Goal: Task Accomplishment & Management: Manage account settings

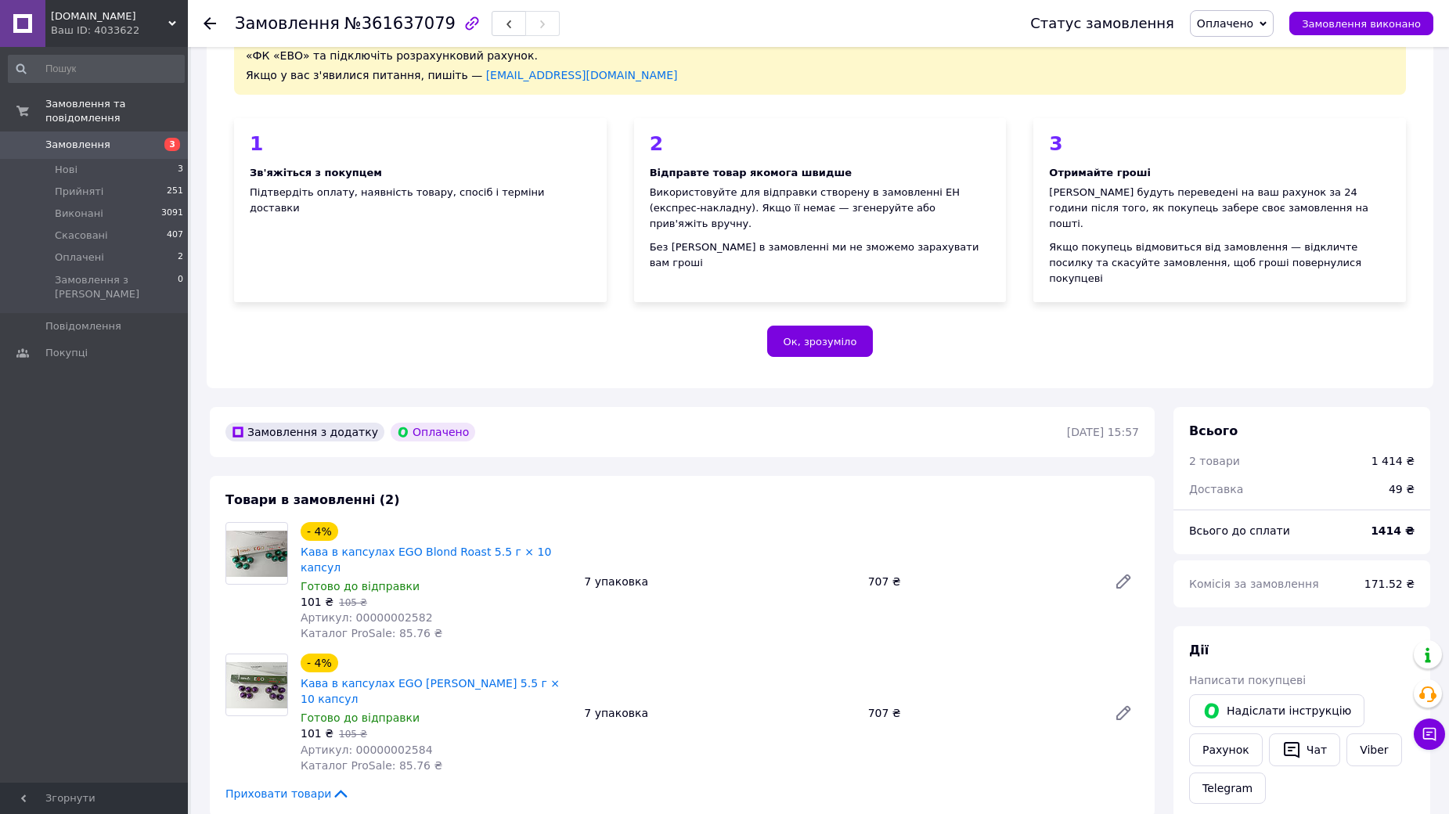
scroll to position [235, 0]
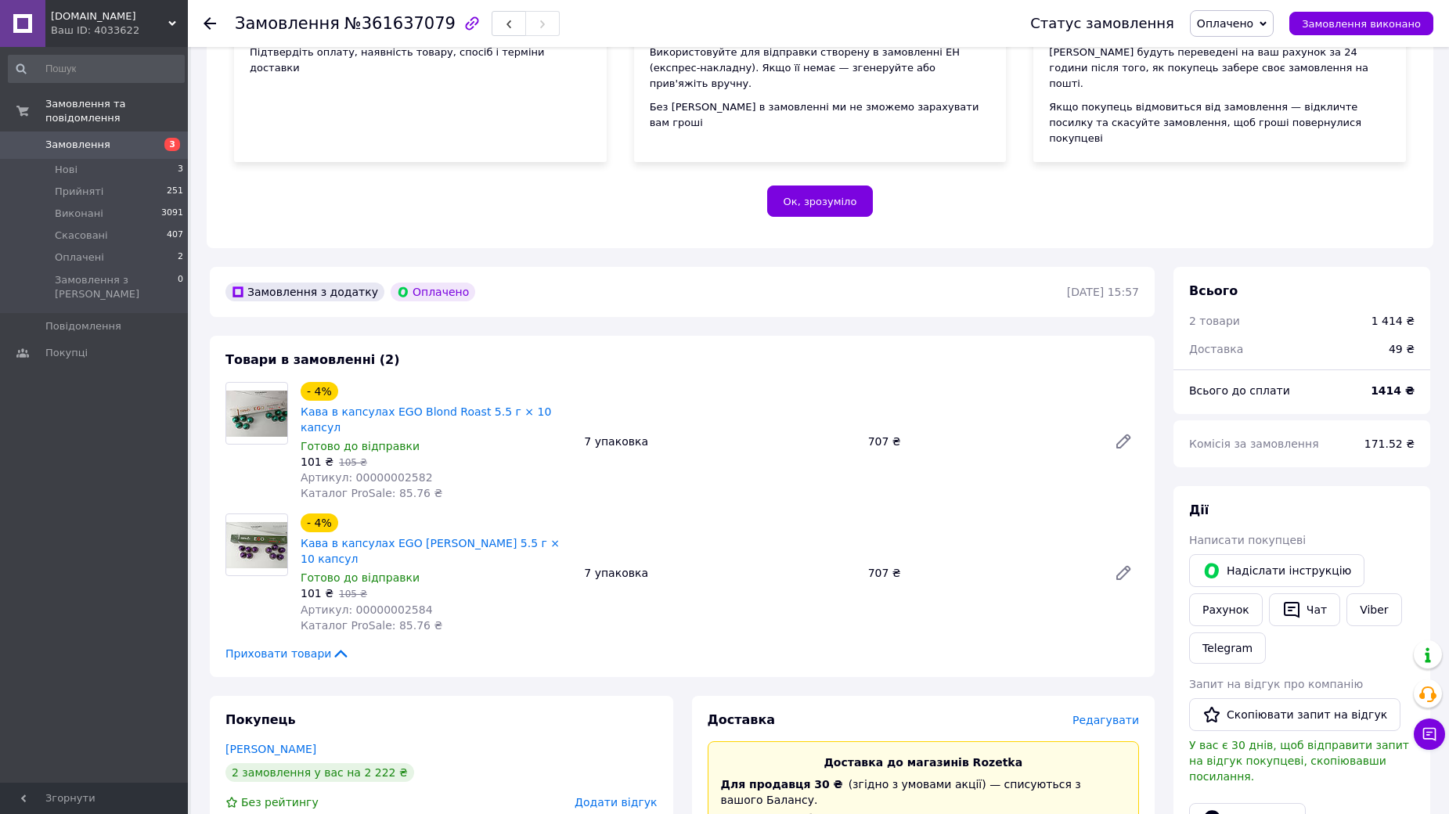
click at [397, 471] on span "Артикул: 00000002582" at bounding box center [367, 477] width 132 height 13
copy span "00000002582"
click at [395, 603] on span "Артикул: 00000002584" at bounding box center [367, 609] width 132 height 13
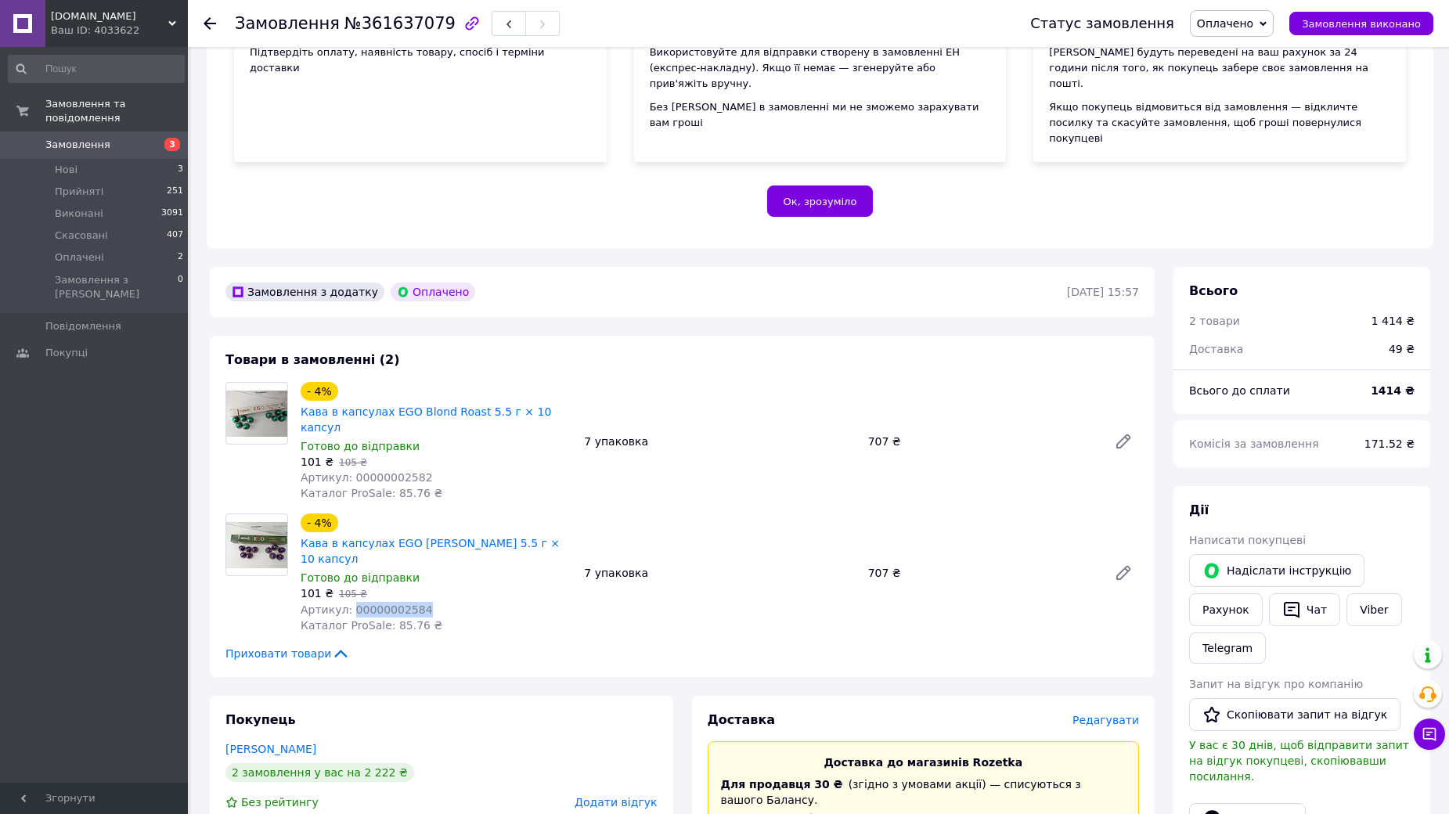
copy span "00000002584"
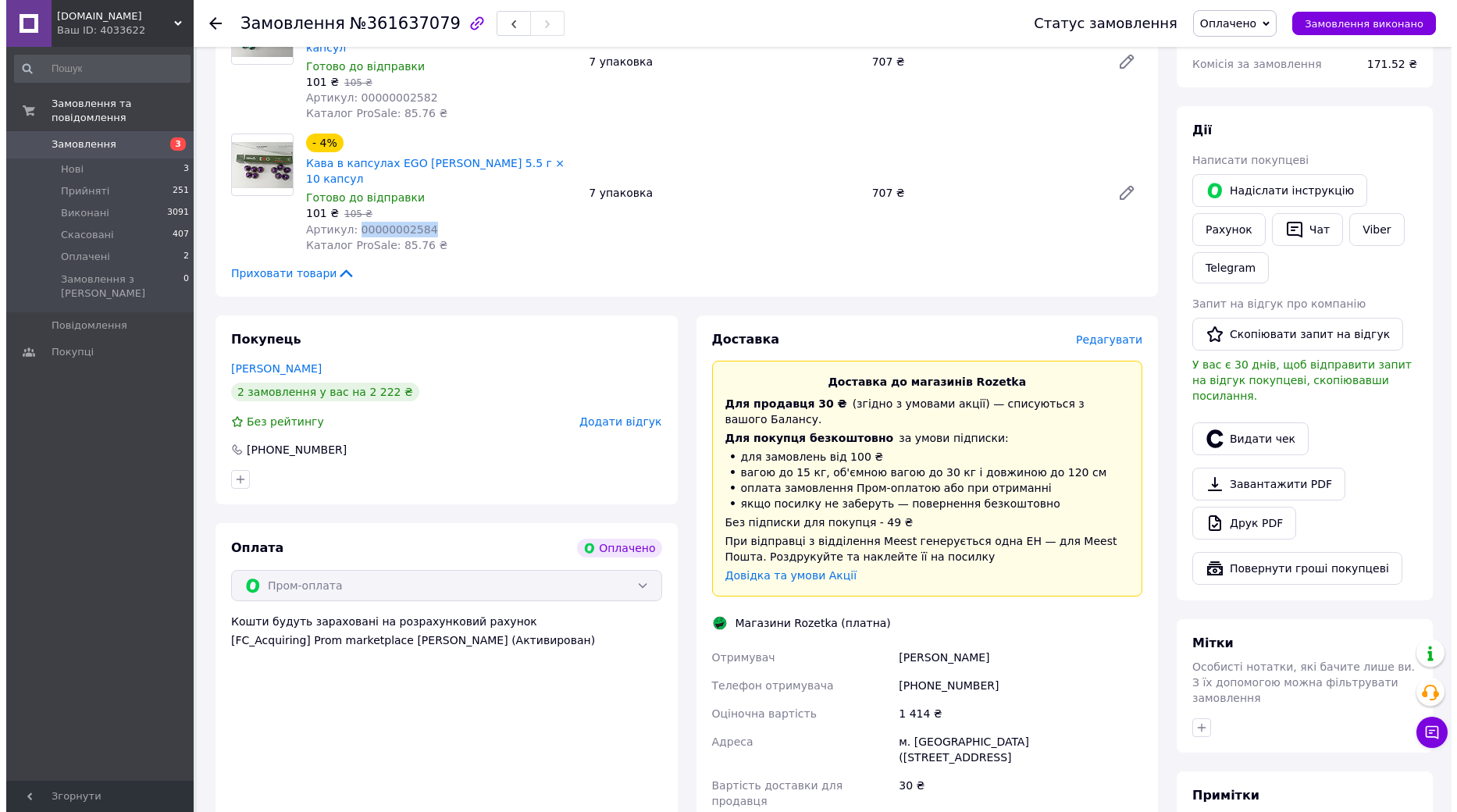
scroll to position [781, 0]
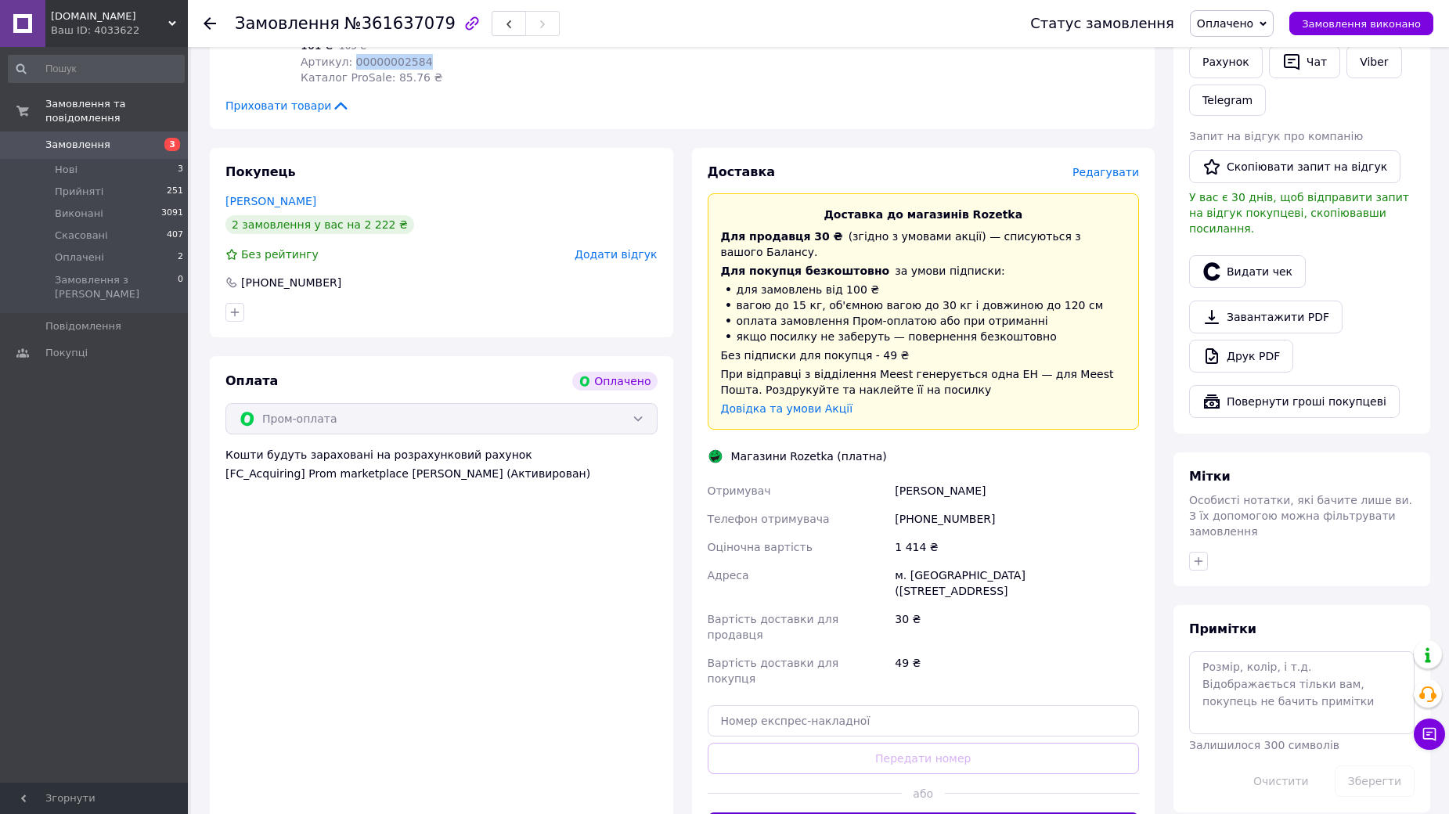
click at [916, 812] on button "Згенерувати ЕН" at bounding box center [923, 827] width 432 height 31
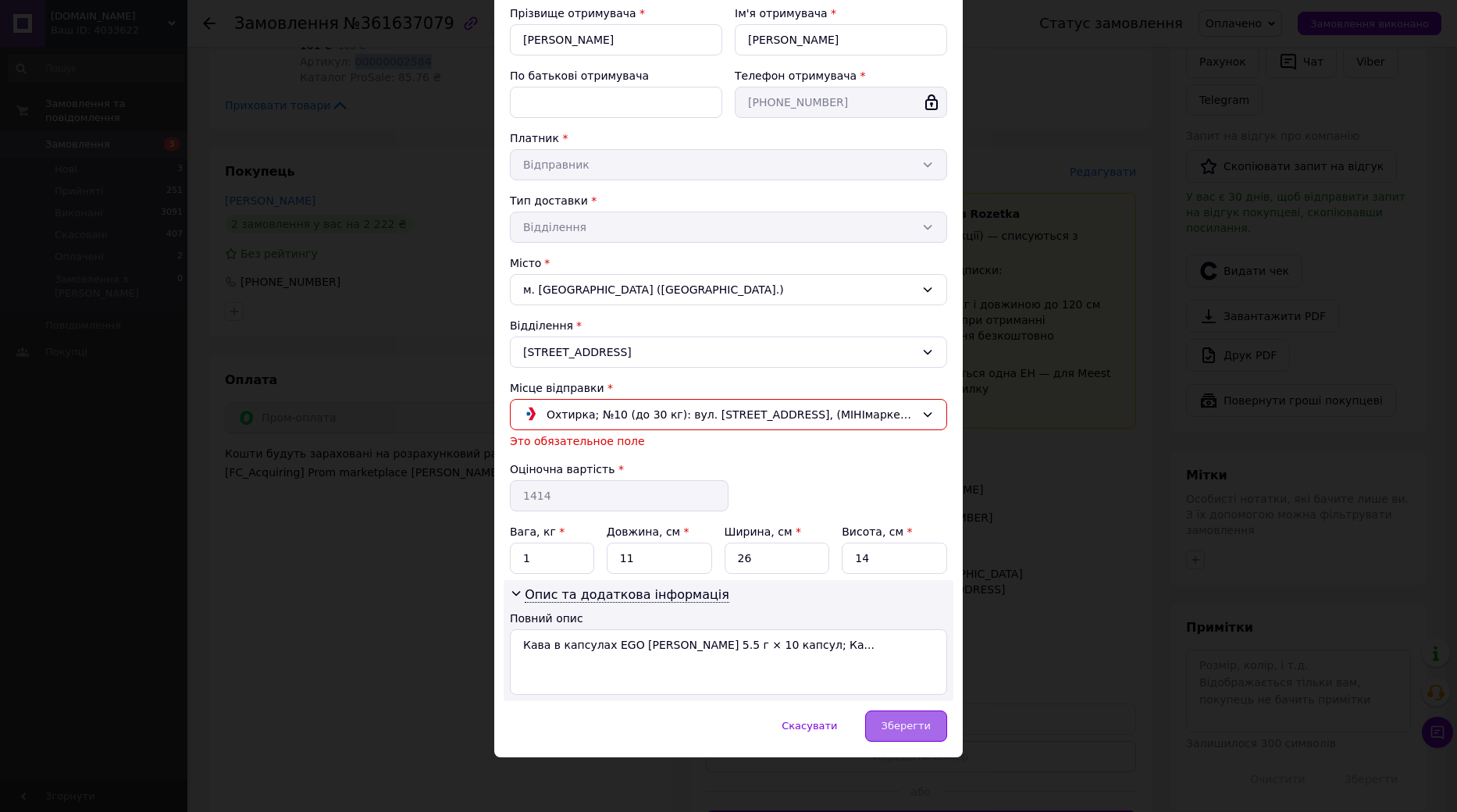
click at [899, 733] on div "Зберегти" at bounding box center [906, 725] width 82 height 31
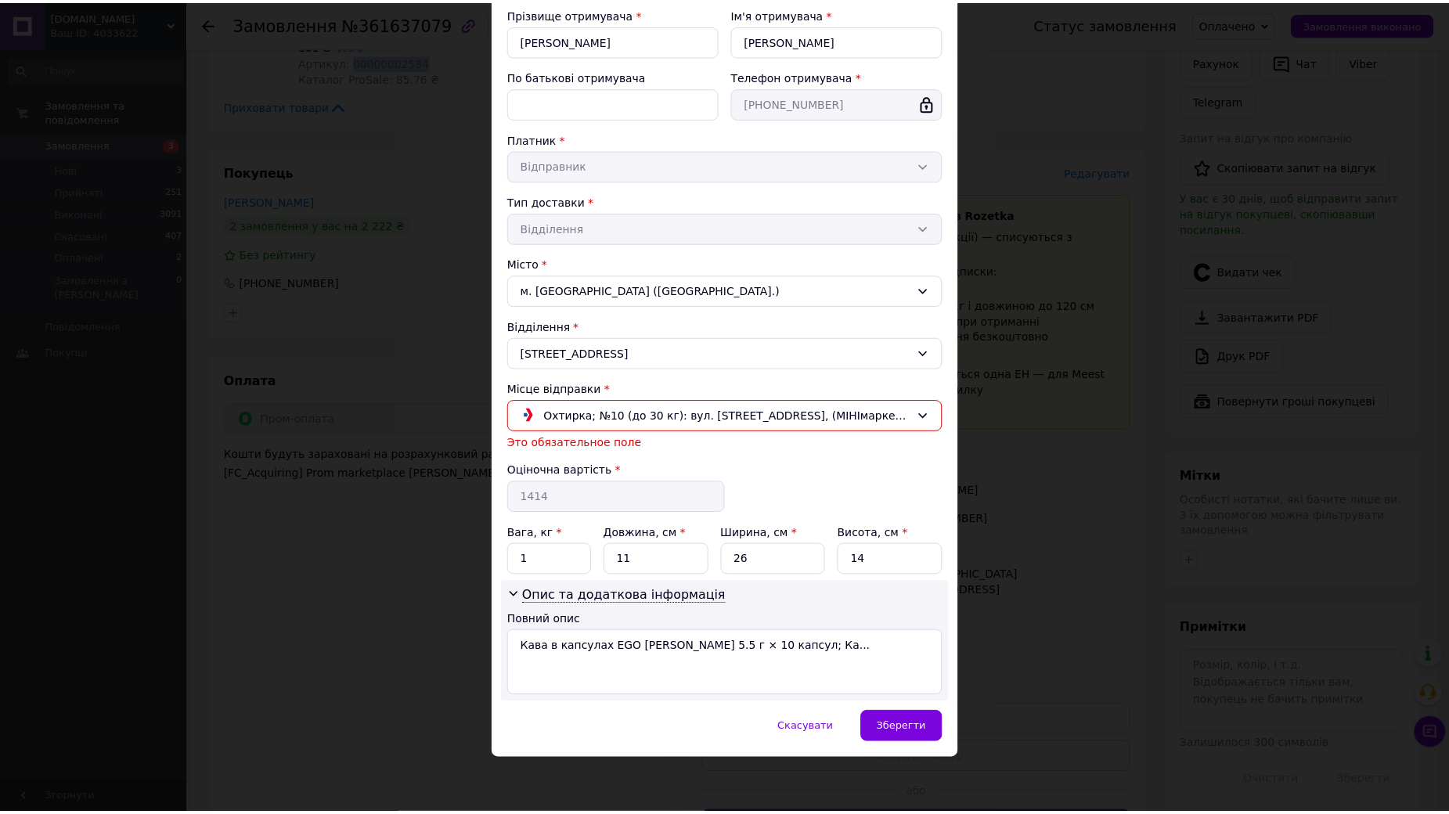
scroll to position [157, 0]
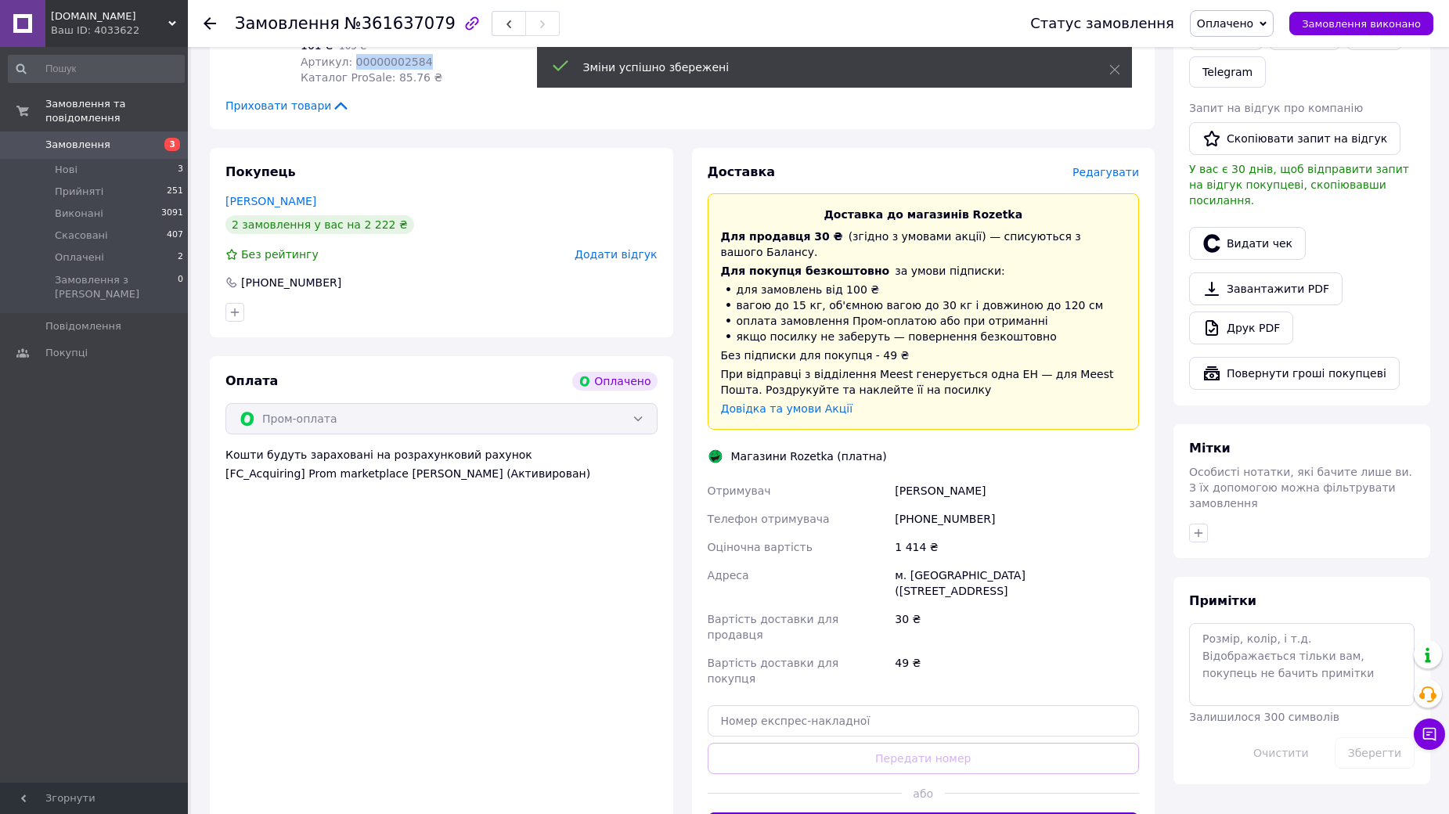
click at [974, 812] on button "Згенерувати ЕН" at bounding box center [923, 827] width 432 height 31
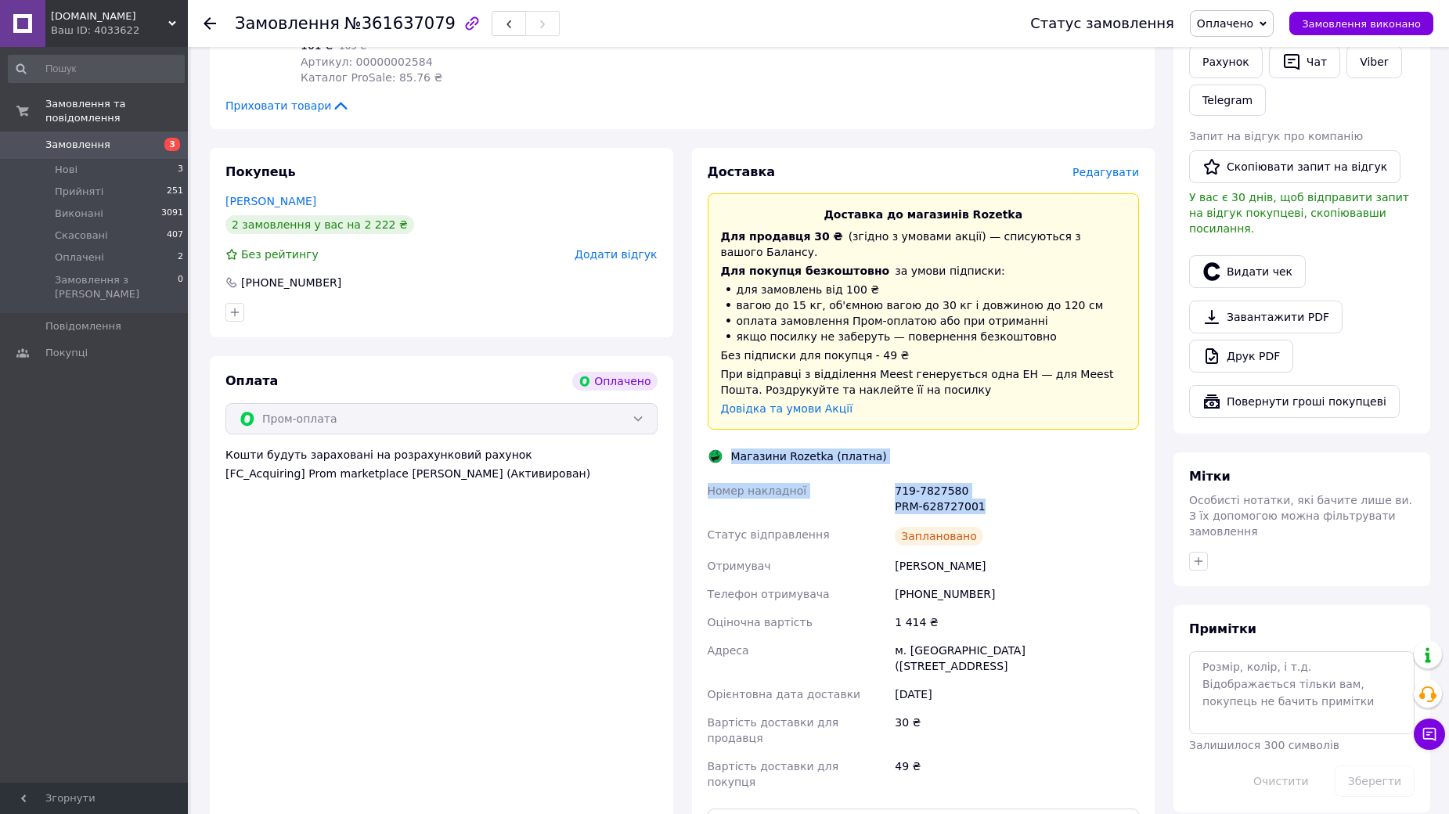
drag, startPoint x: 726, startPoint y: 357, endPoint x: 1004, endPoint y: 414, distance: 283.6
click at [1004, 414] on div "Доставка Редагувати Доставка до магазинів Rozetka Для продавця 30 ₴   (згідно з…" at bounding box center [923, 502] width 432 height 677
copy div "Магазини Rozetka (платна) Номер накладної 719-7827580 PRM-628727001"
click at [987, 808] on button "Роздрукувати ЕН" at bounding box center [923, 823] width 432 height 31
click at [1434, 733] on icon at bounding box center [1429, 734] width 16 height 16
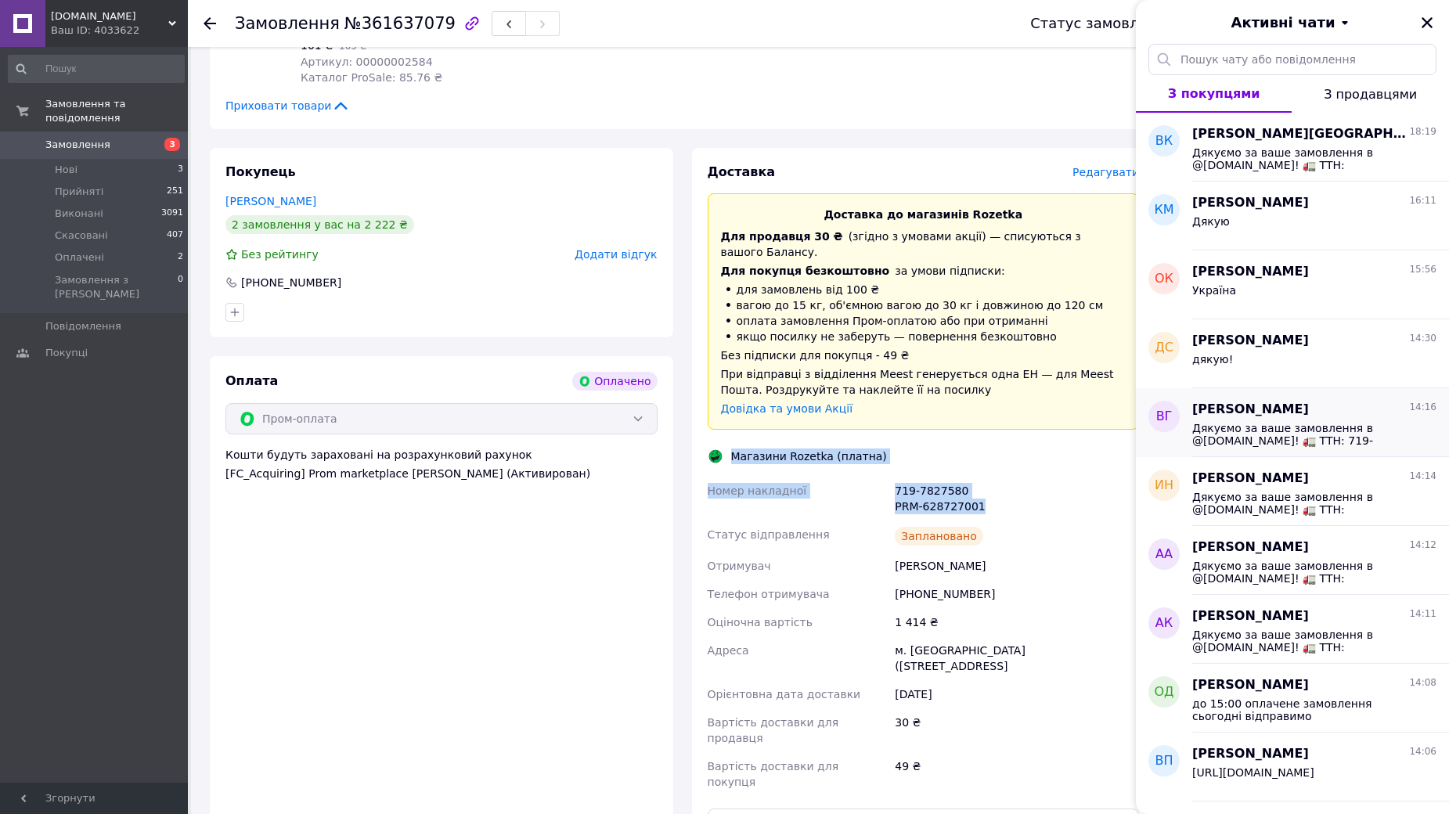
click at [1283, 431] on span "Дякуємо за ваше замовлення в @[DOMAIN_NAME]! 🚛 ТТН: 719-7801350 (міст-експресс)…" at bounding box center [1303, 434] width 222 height 25
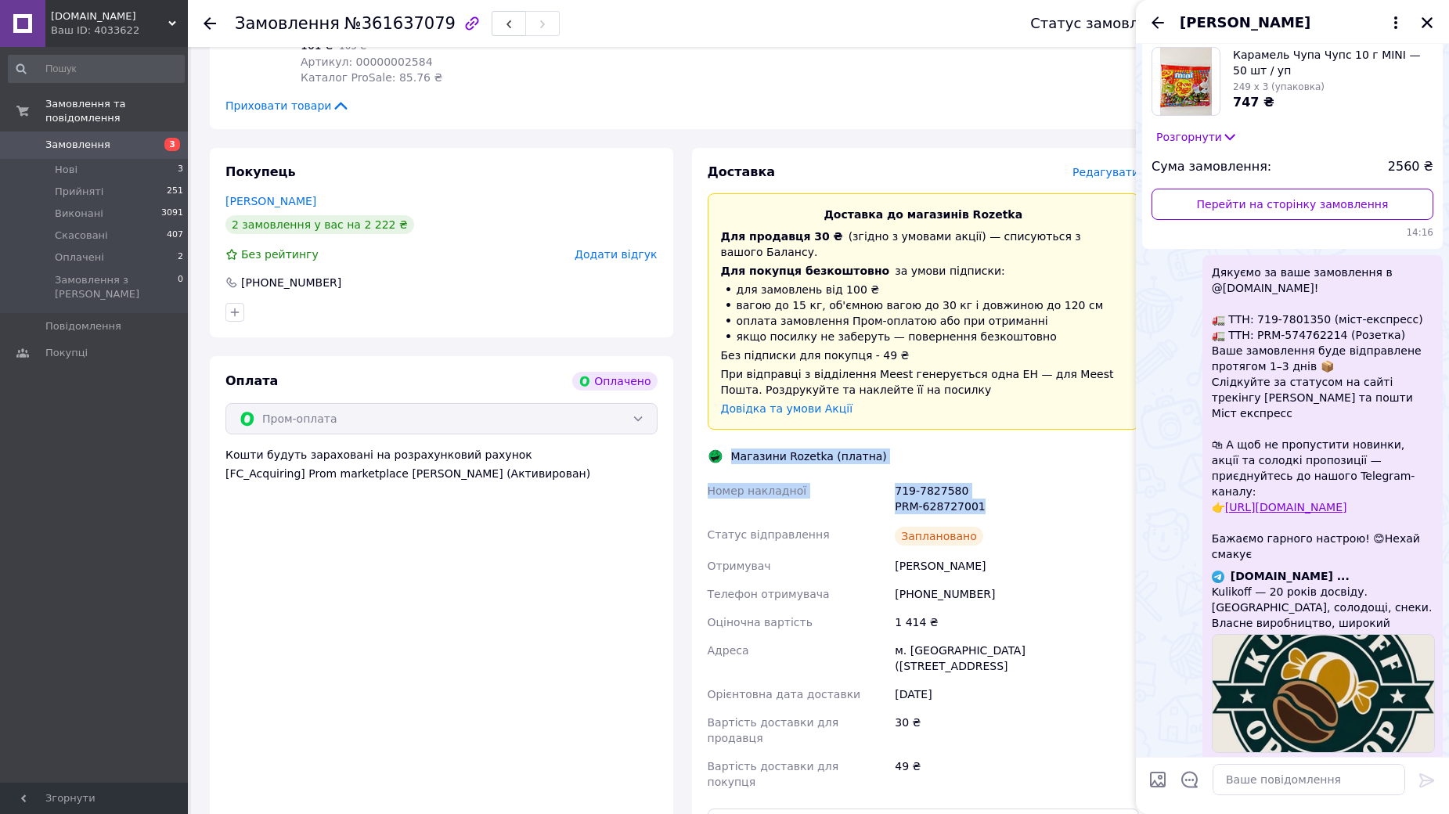
scroll to position [538, 0]
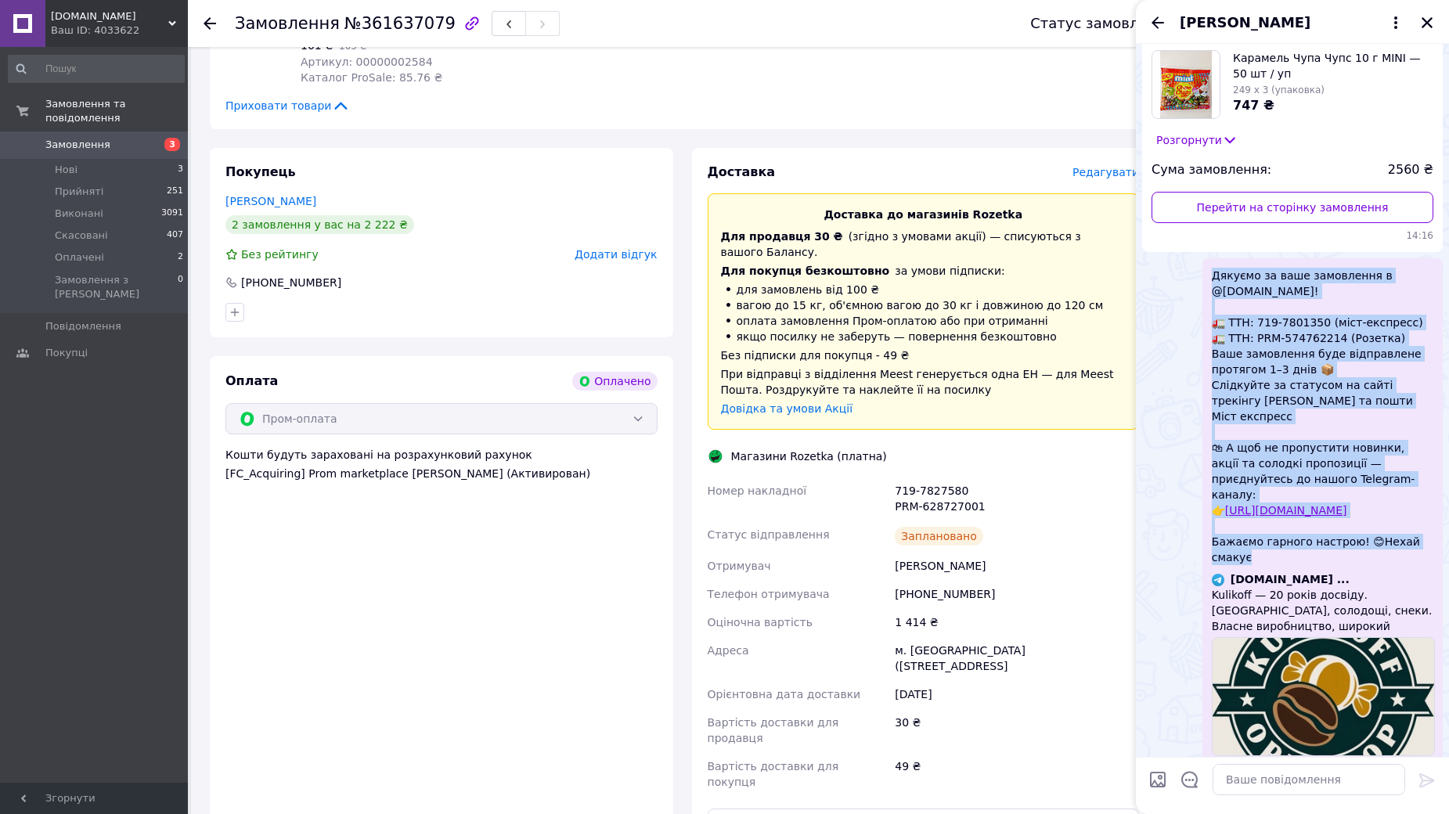
drag, startPoint x: 1212, startPoint y: 276, endPoint x: 1387, endPoint y: 490, distance: 275.9
click at [1382, 521] on div "Дякуємо за ваше замовлення в @KULIKOFF.opt.shop! 🚛 ТТН: 719-7801350 (міст-експр…" at bounding box center [1322, 520] width 240 height 524
copy span "Дякуємо за ваше замовлення в @KULIKOFF.opt.shop! 🚛 ТТН: 719-7801350 (міст-експр…"
click at [1430, 27] on icon "Закрити" at bounding box center [1427, 23] width 14 height 14
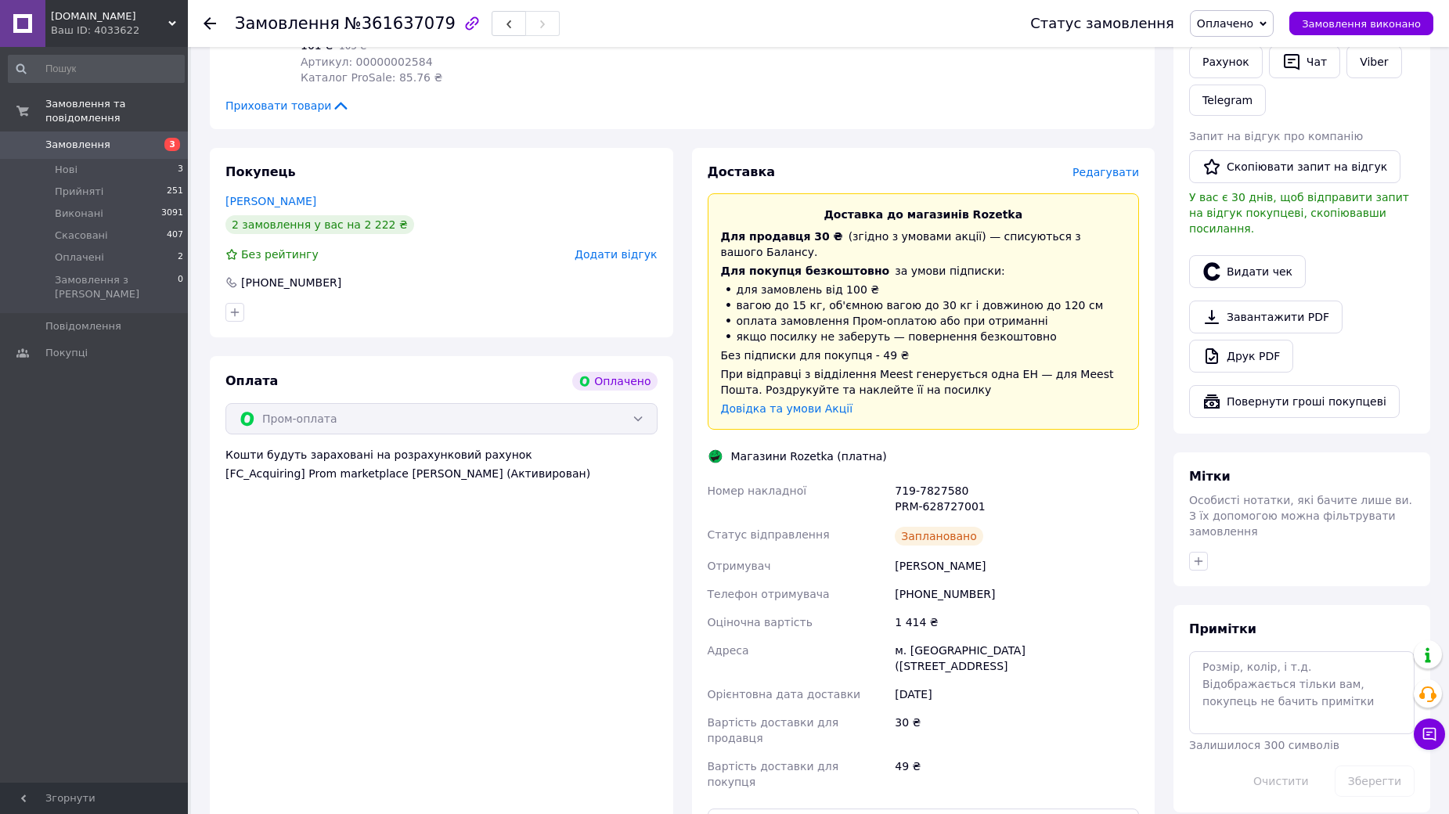
click at [1253, 18] on span "Оплачено" at bounding box center [1225, 23] width 56 height 13
click at [1251, 51] on li "Прийнято" at bounding box center [1231, 54] width 82 height 23
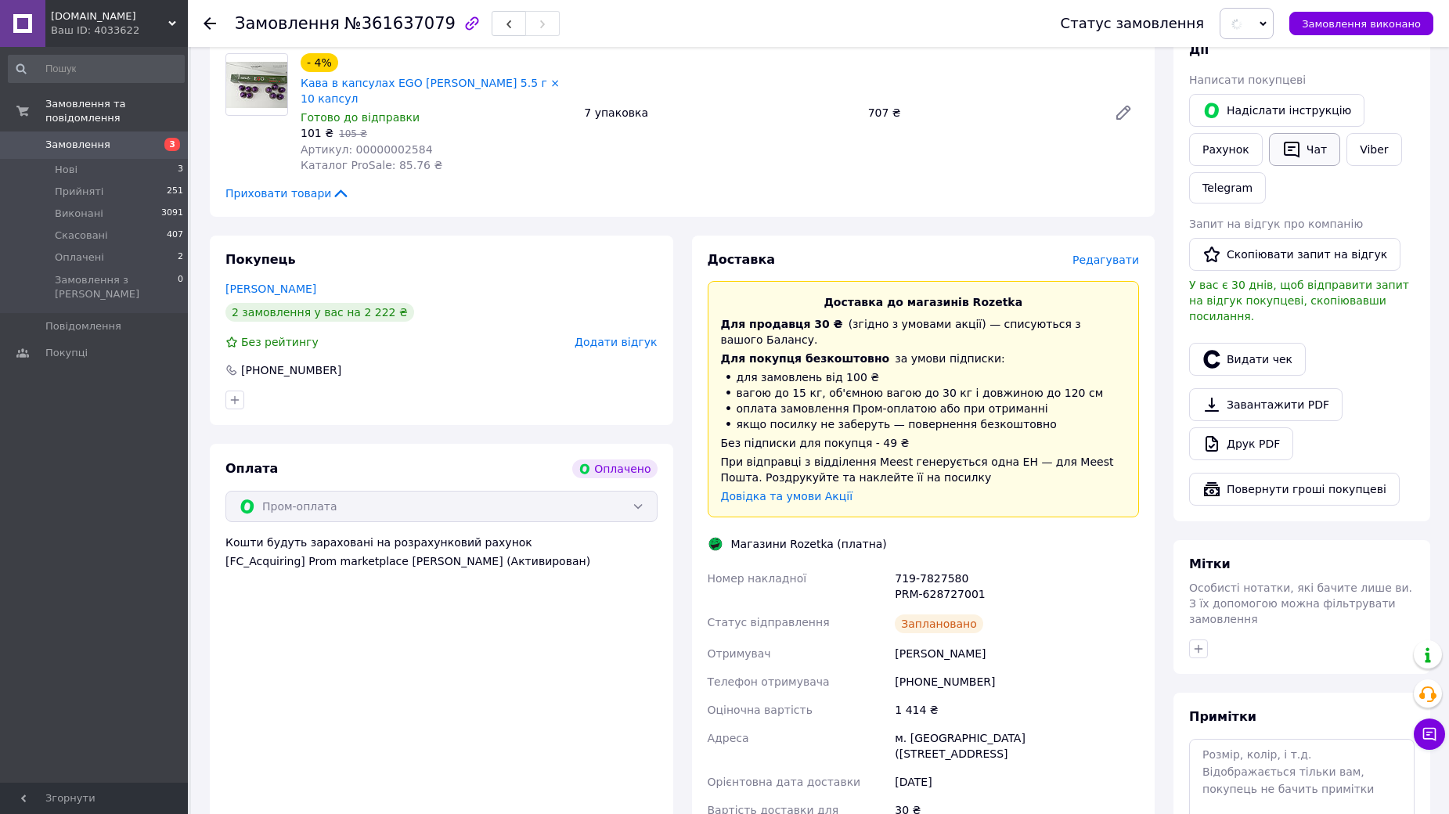
scroll to position [626, 0]
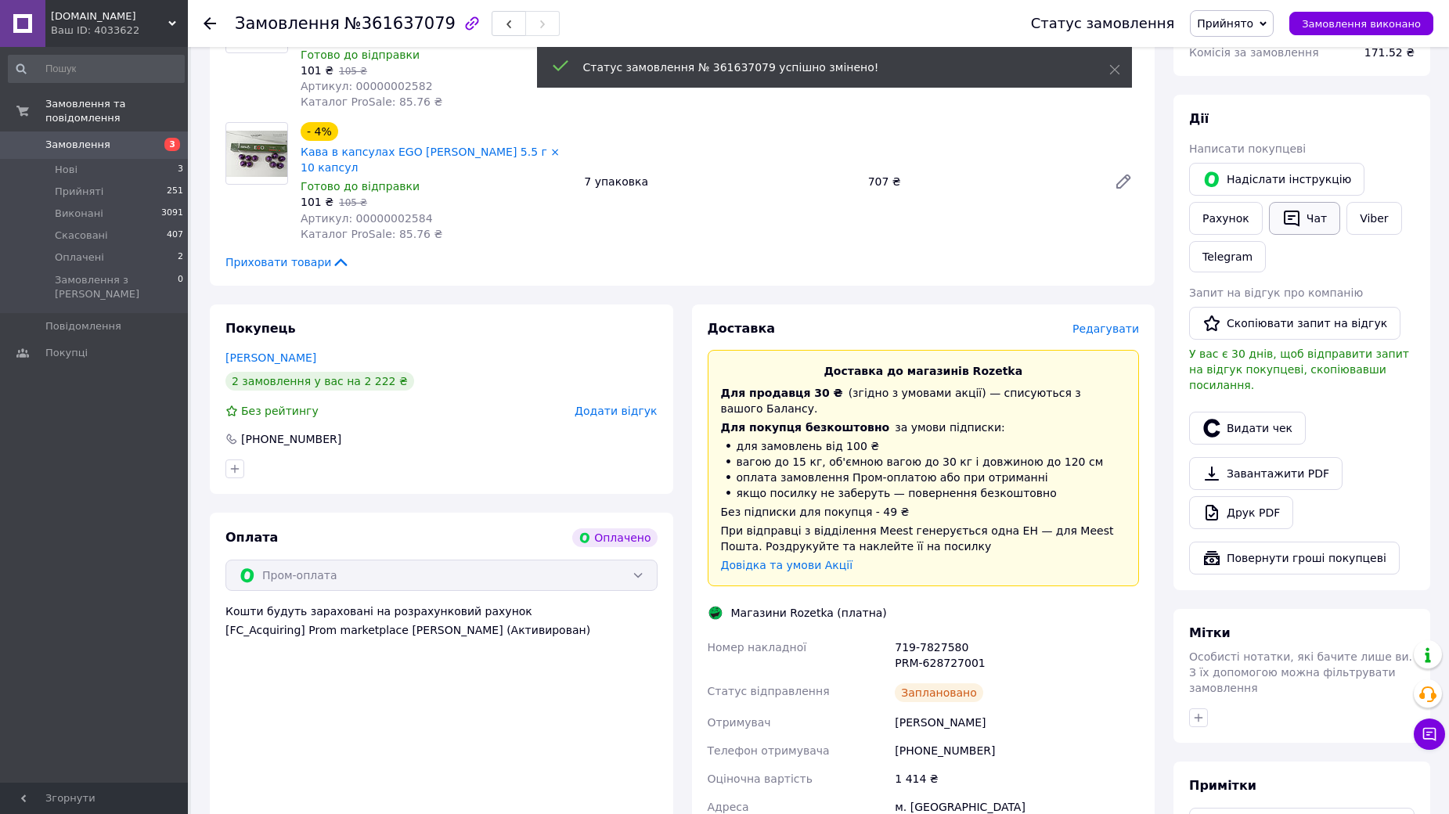
click at [1304, 202] on button "Чат" at bounding box center [1304, 218] width 71 height 33
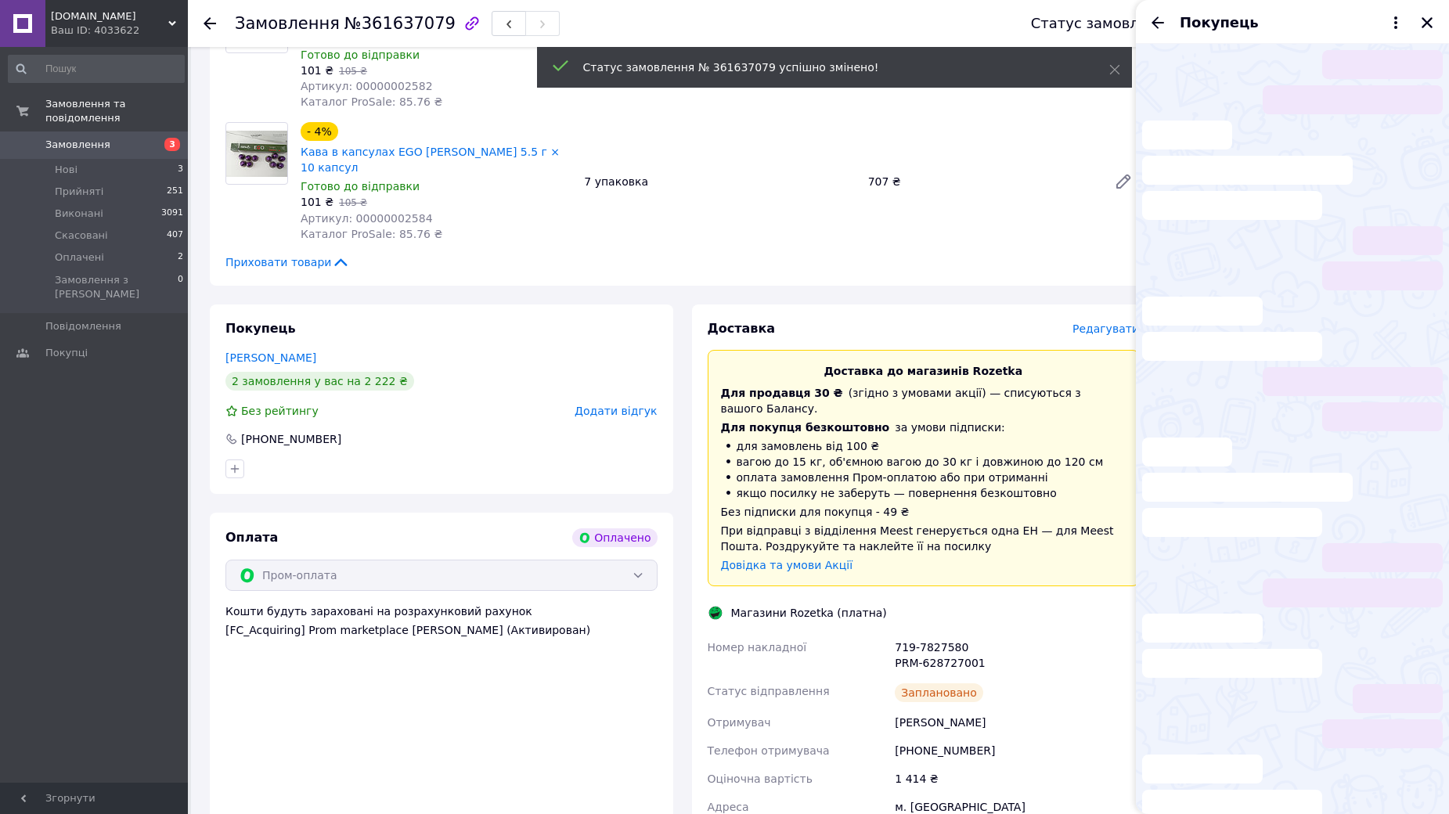
scroll to position [81, 0]
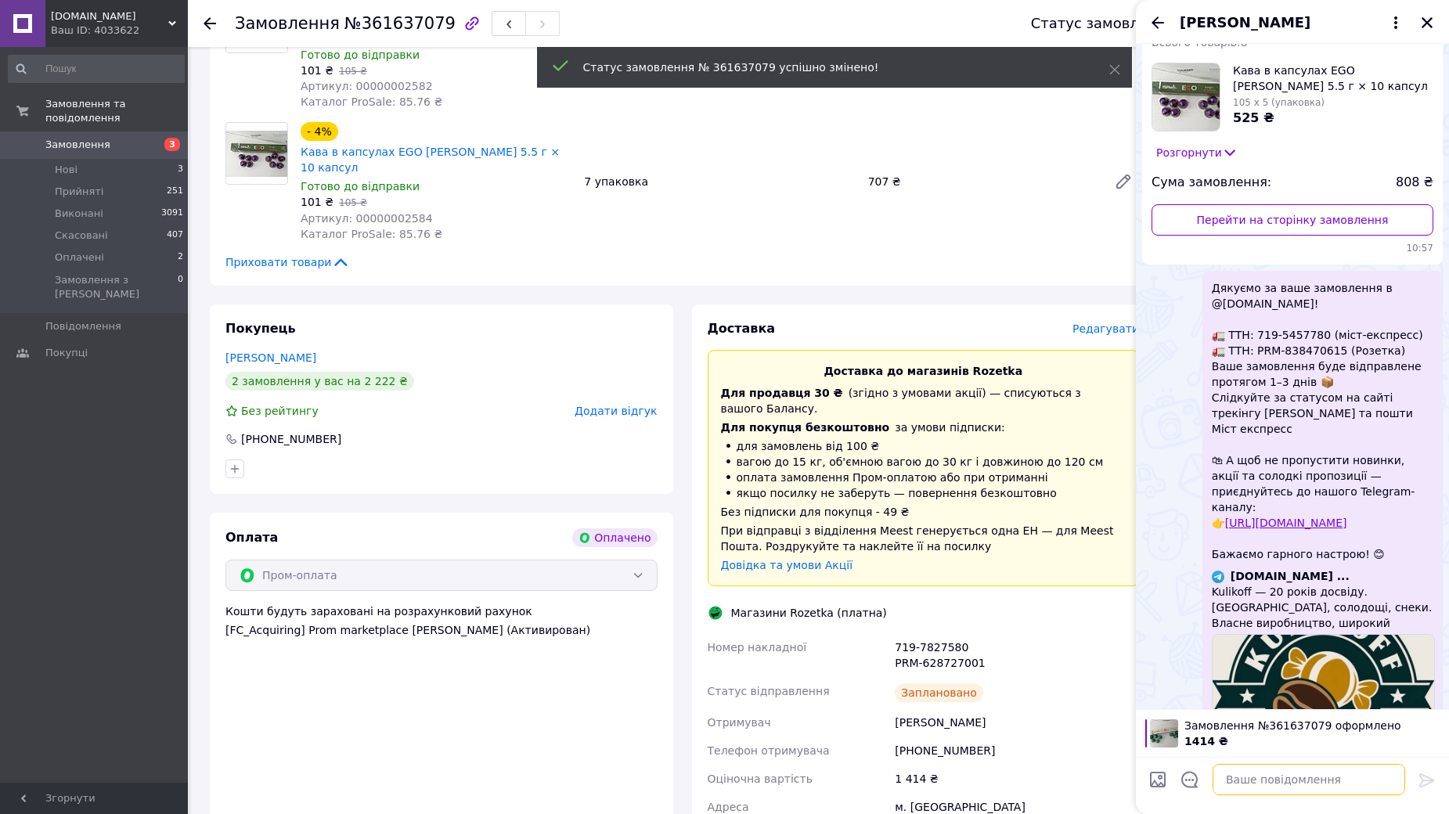
click at [1255, 779] on textarea at bounding box center [1308, 779] width 193 height 31
paste textarea "Дякуємо за ваше замовлення в @[DOMAIN_NAME]! 🚛 ТТН: 719-7801350 (міст-експресс)…"
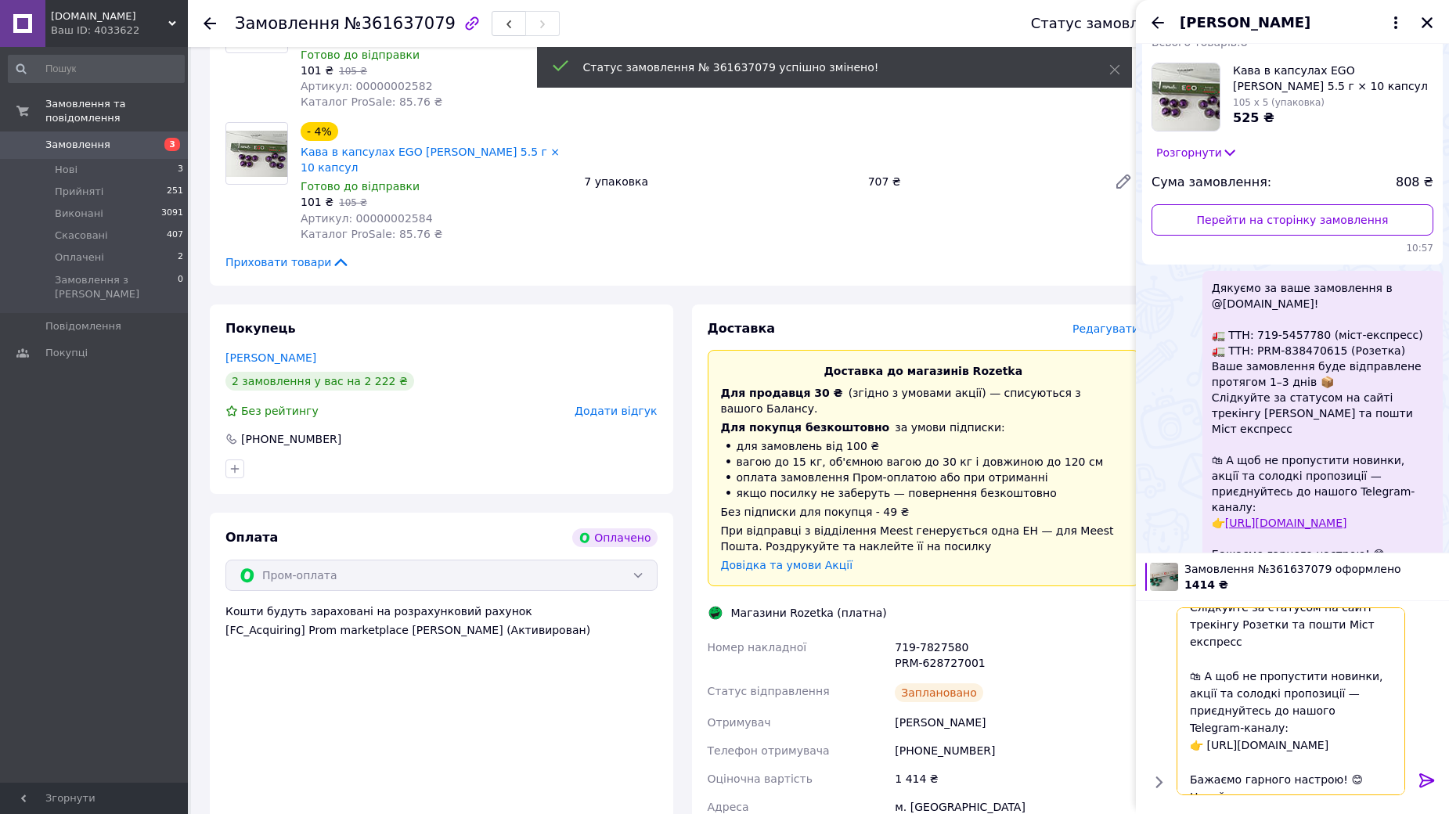
scroll to position [136, 0]
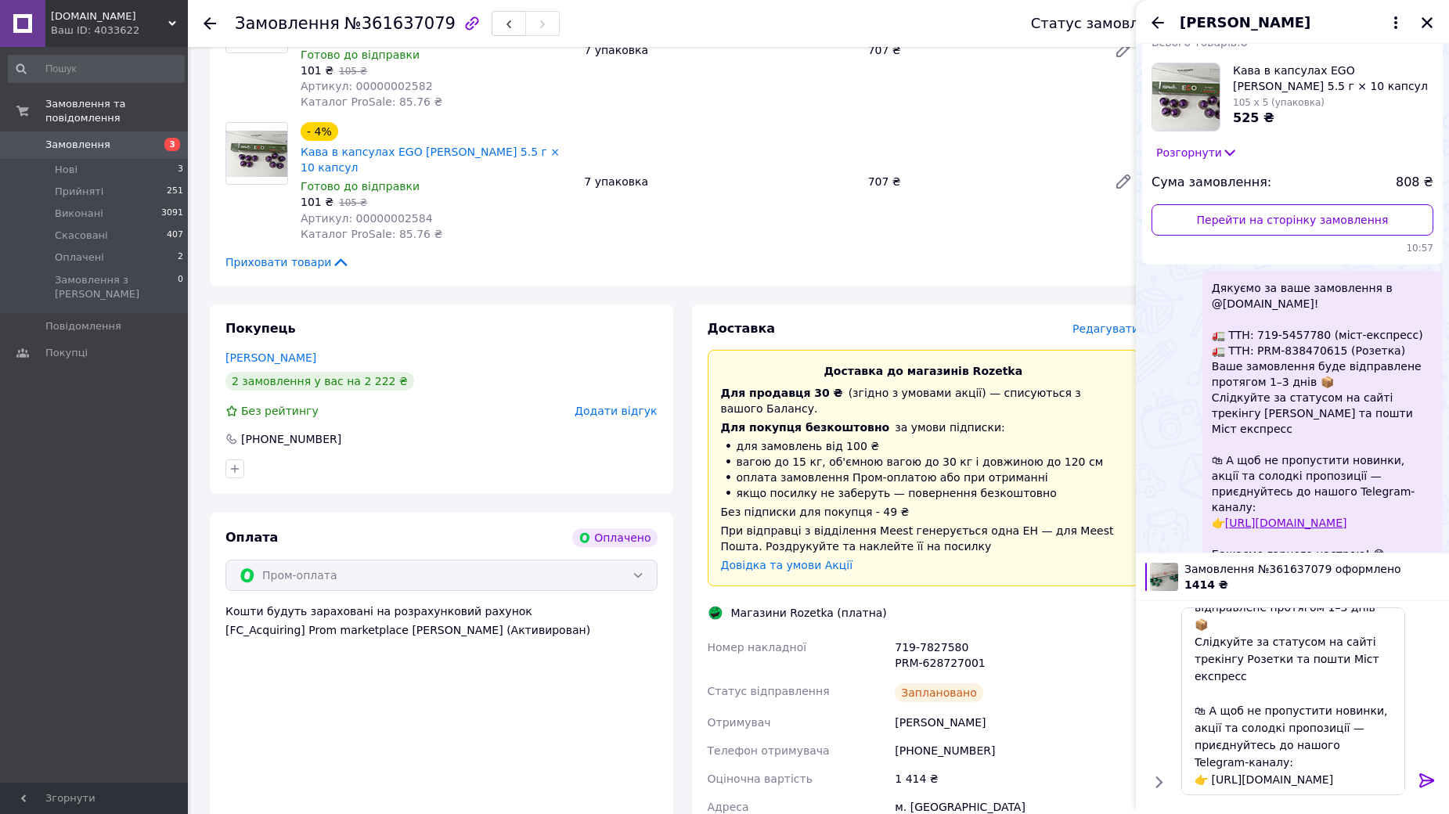
click at [922, 633] on div "719-7827580 PRM-628727001" at bounding box center [1016, 655] width 250 height 44
copy div "7827580"
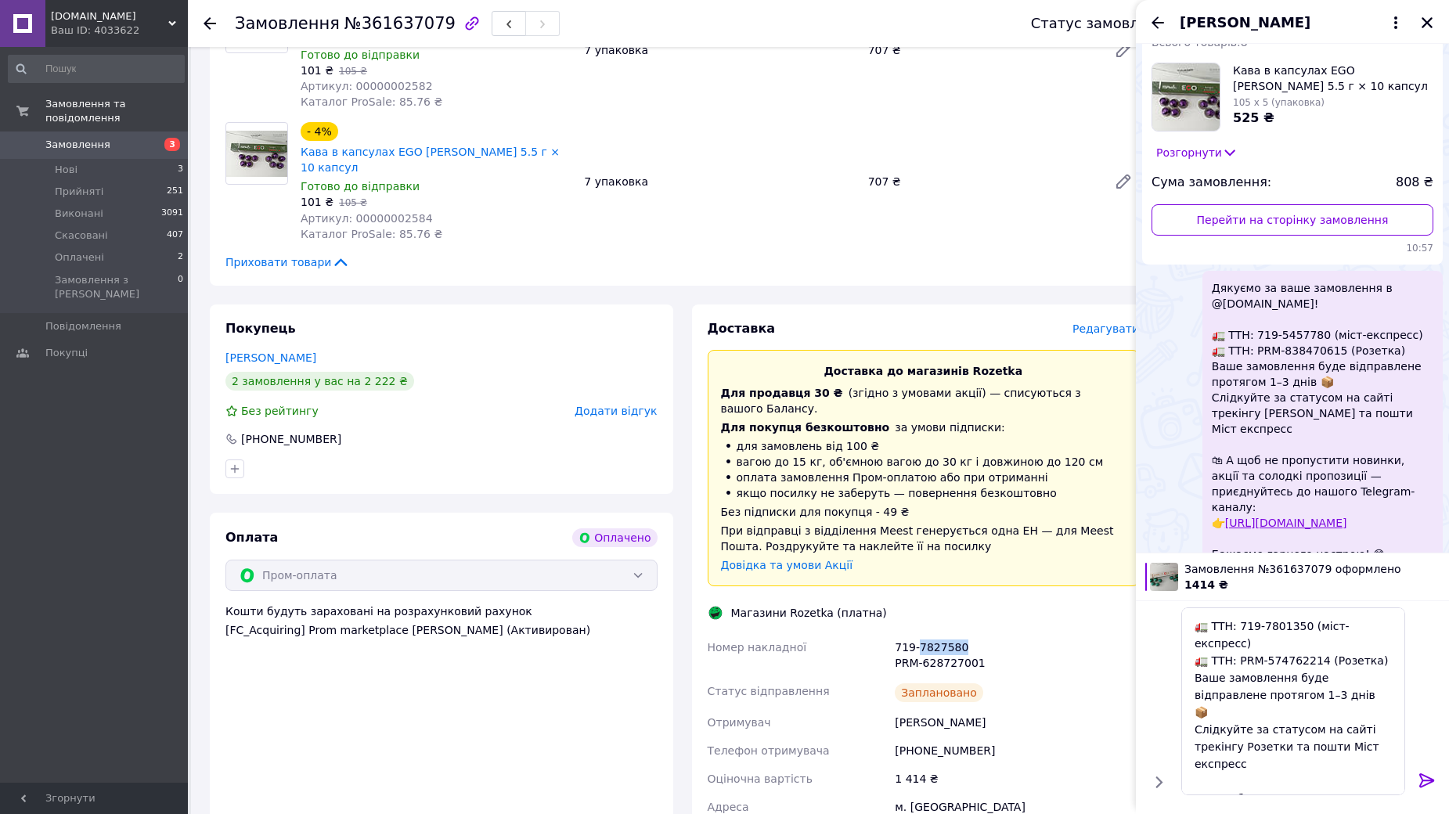
scroll to position [0, 0]
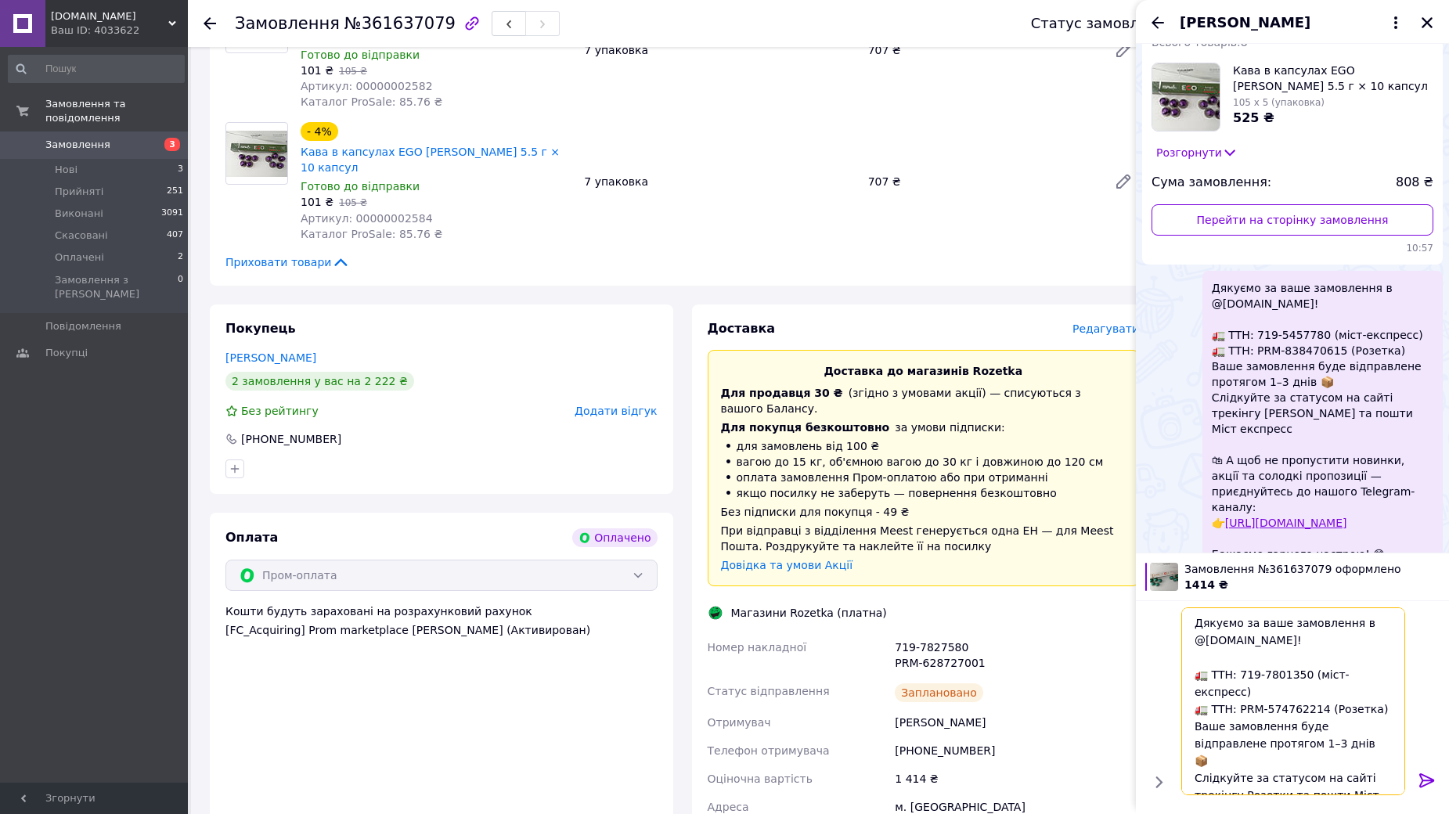
click at [1283, 675] on textarea "Дякуємо за ваше замовлення в @[DOMAIN_NAME]! 🚛 ТТН: 719-7801350 (міст-експресс)…" at bounding box center [1293, 701] width 224 height 188
paste textarea "27580"
click at [970, 633] on div "719-7827580 PRM-628727001" at bounding box center [1016, 655] width 250 height 44
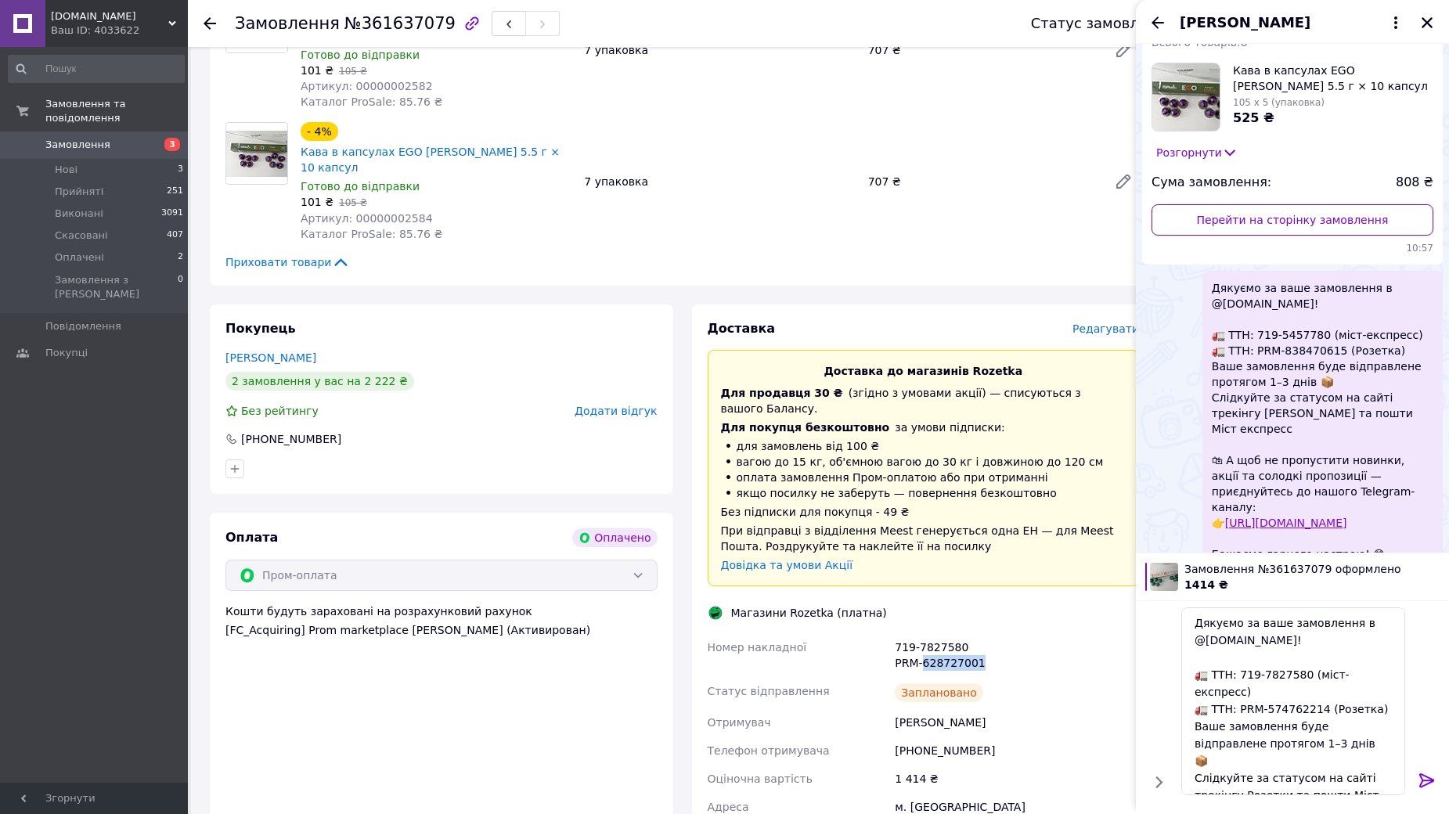
copy div "628727001"
click at [1297, 693] on textarea "Дякуємо за ваше замовлення в @KULIKOFF.opt.shop! 🚛 ТТН: 719-7827580 (міст-експр…" at bounding box center [1293, 701] width 224 height 188
paste textarea "628727001"
type textarea "Дякуємо за ваше замовлення в @KULIKOFF.opt.shop! 🚛 ТТН: 719-7827580 (міст-експр…"
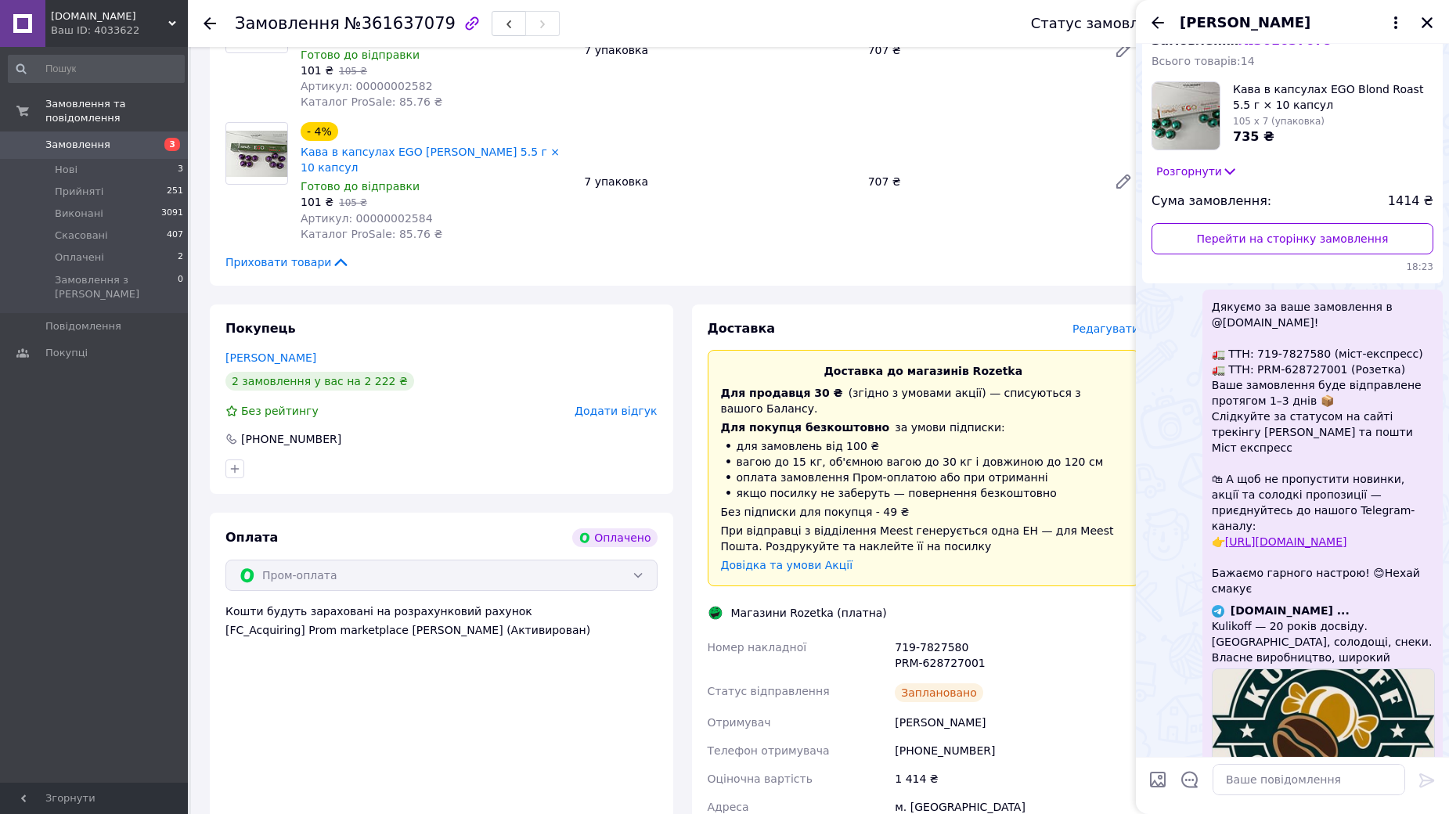
scroll to position [884, 0]
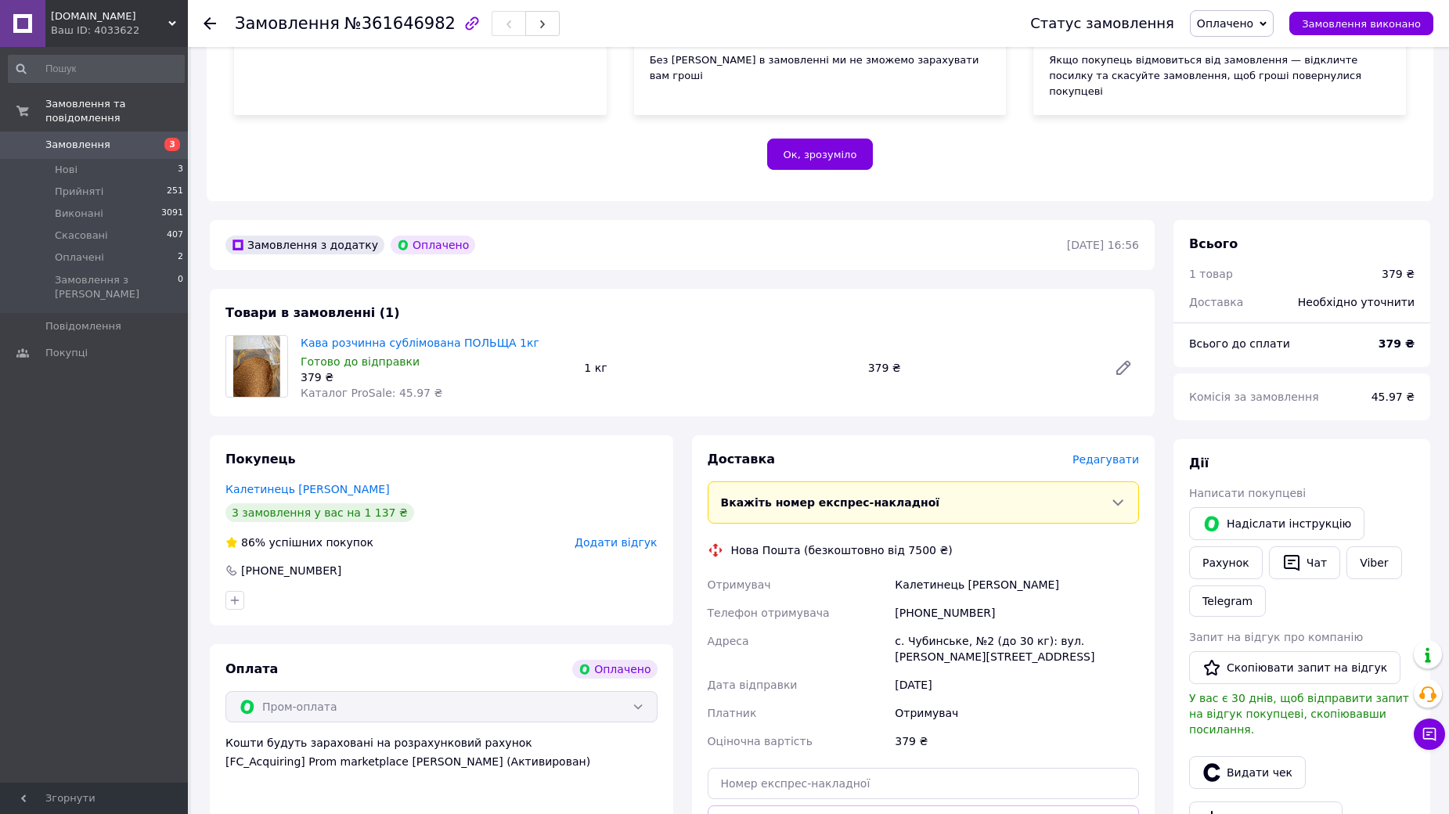
scroll to position [548, 0]
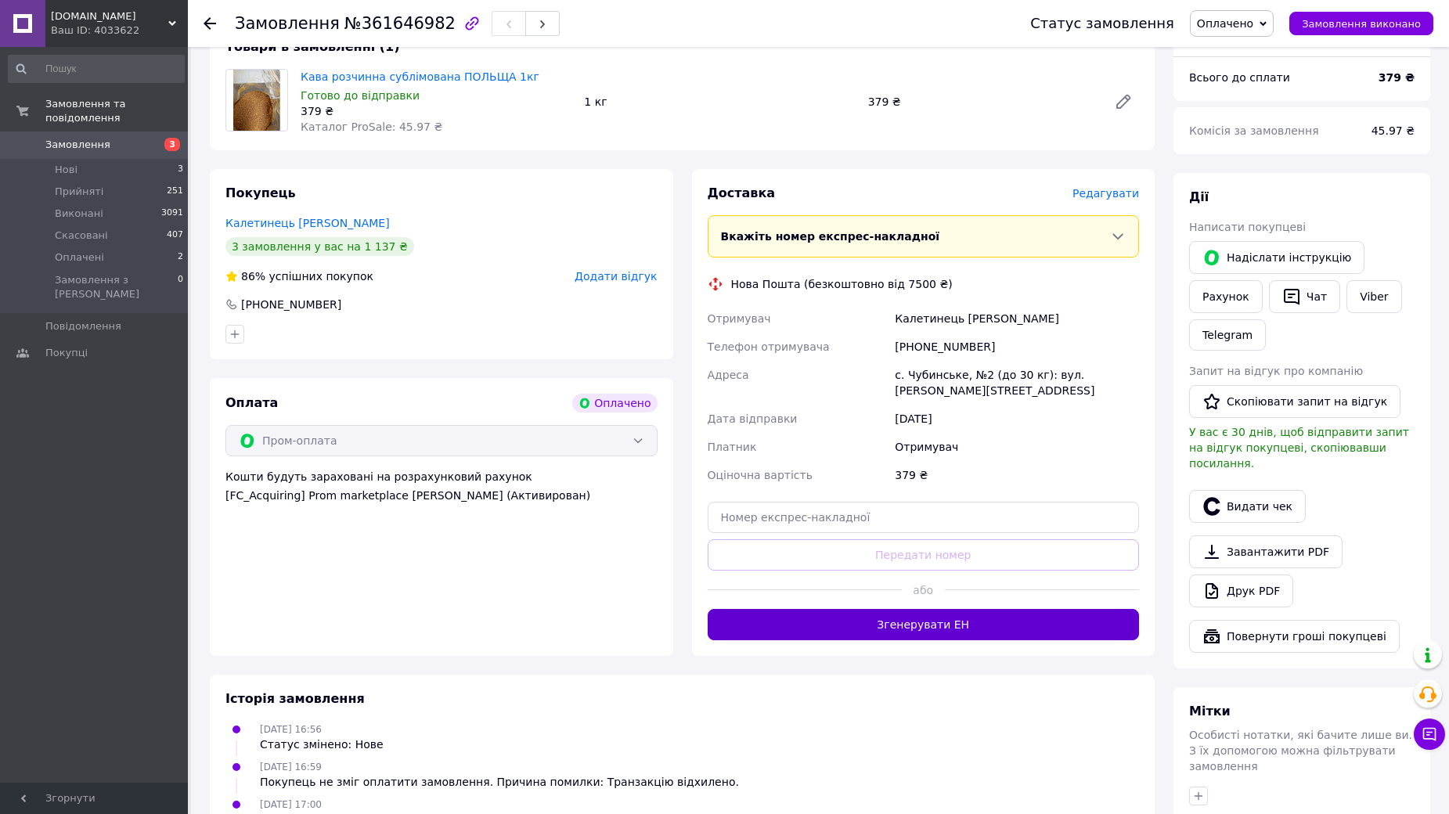
drag, startPoint x: 952, startPoint y: 565, endPoint x: 952, endPoint y: 578, distance: 12.5
click at [952, 578] on div "Доставка [PERSON_NAME] Вкажіть номер експрес-накладної Обов'язково введіть номе…" at bounding box center [923, 412] width 432 height 455
click at [936, 609] on button "Згенерувати ЕН" at bounding box center [923, 624] width 432 height 31
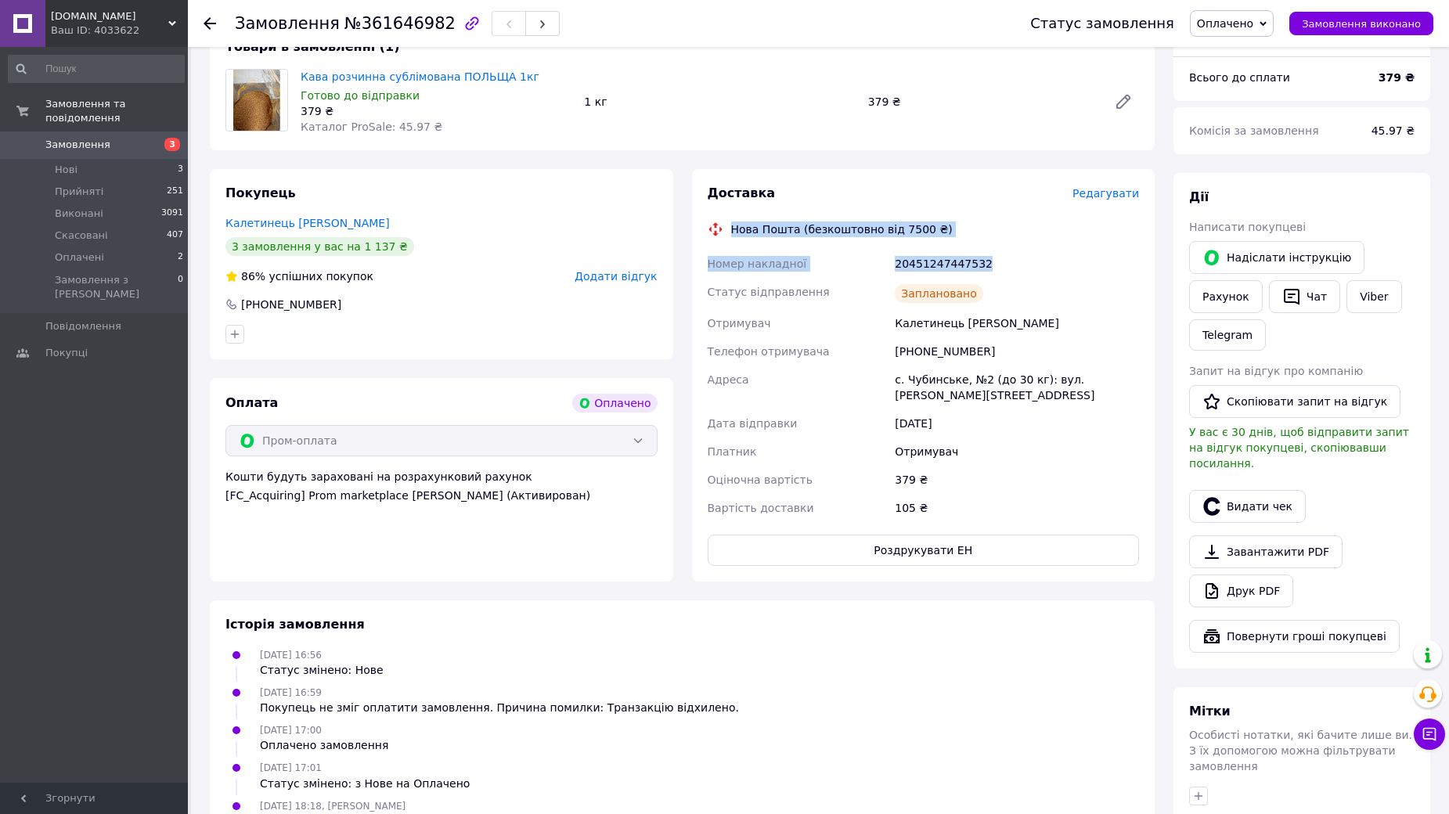
drag, startPoint x: 728, startPoint y: 196, endPoint x: 1028, endPoint y: 231, distance: 301.7
click at [1028, 231] on div "Доставка Редагувати Нова Пошта (безкоштовно від 7500 ₴) Номер накладної 2045124…" at bounding box center [923, 375] width 432 height 381
copy div "Нова Пошта (безкоштовно від 7500 ₴) Номер накладної 20451247447532"
click at [949, 534] on button "Роздрукувати ЕН" at bounding box center [923, 549] width 432 height 31
click at [1268, 19] on span "Оплачено" at bounding box center [1232, 23] width 84 height 27
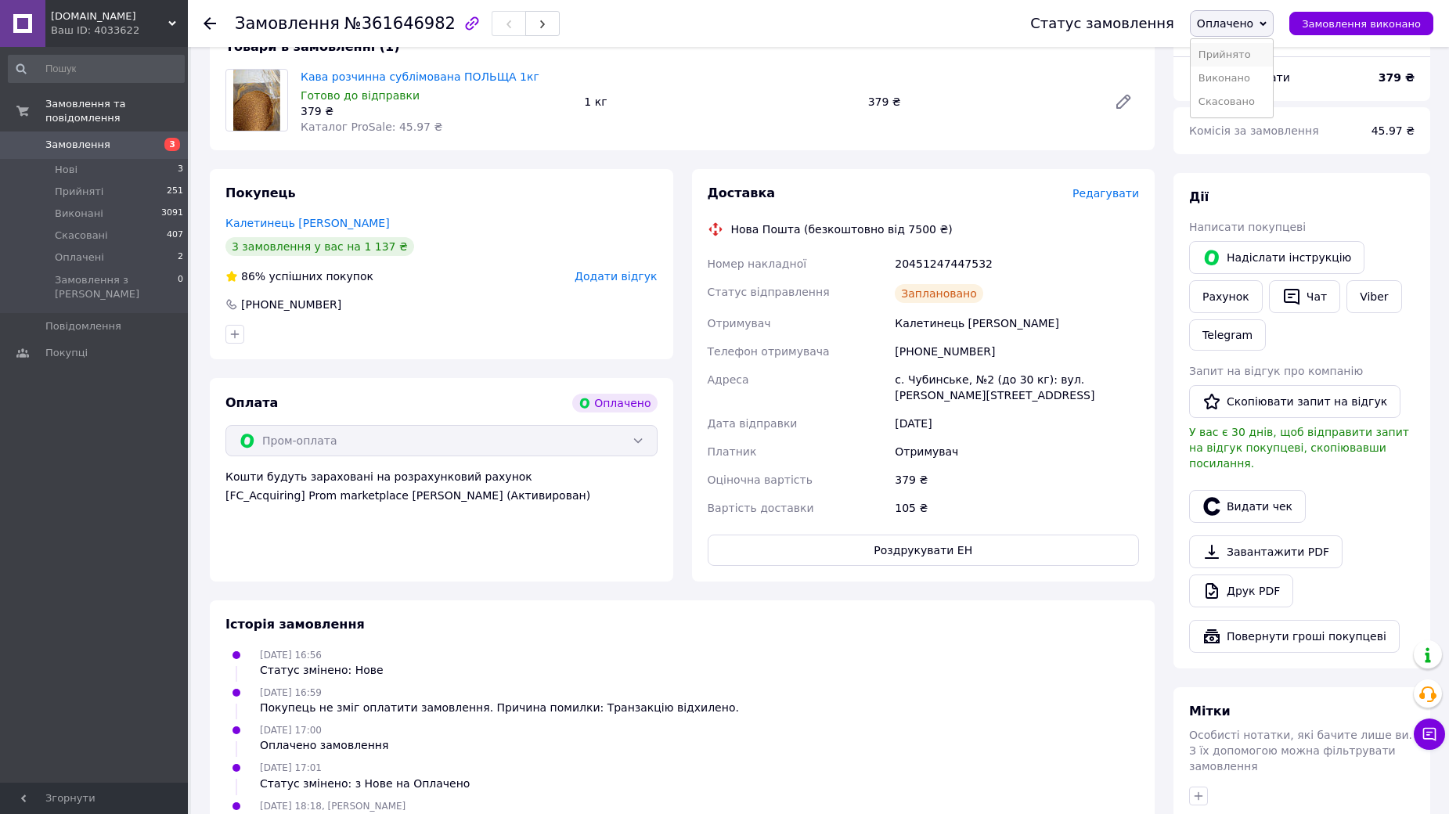
click at [1260, 49] on li "Прийнято" at bounding box center [1231, 54] width 82 height 23
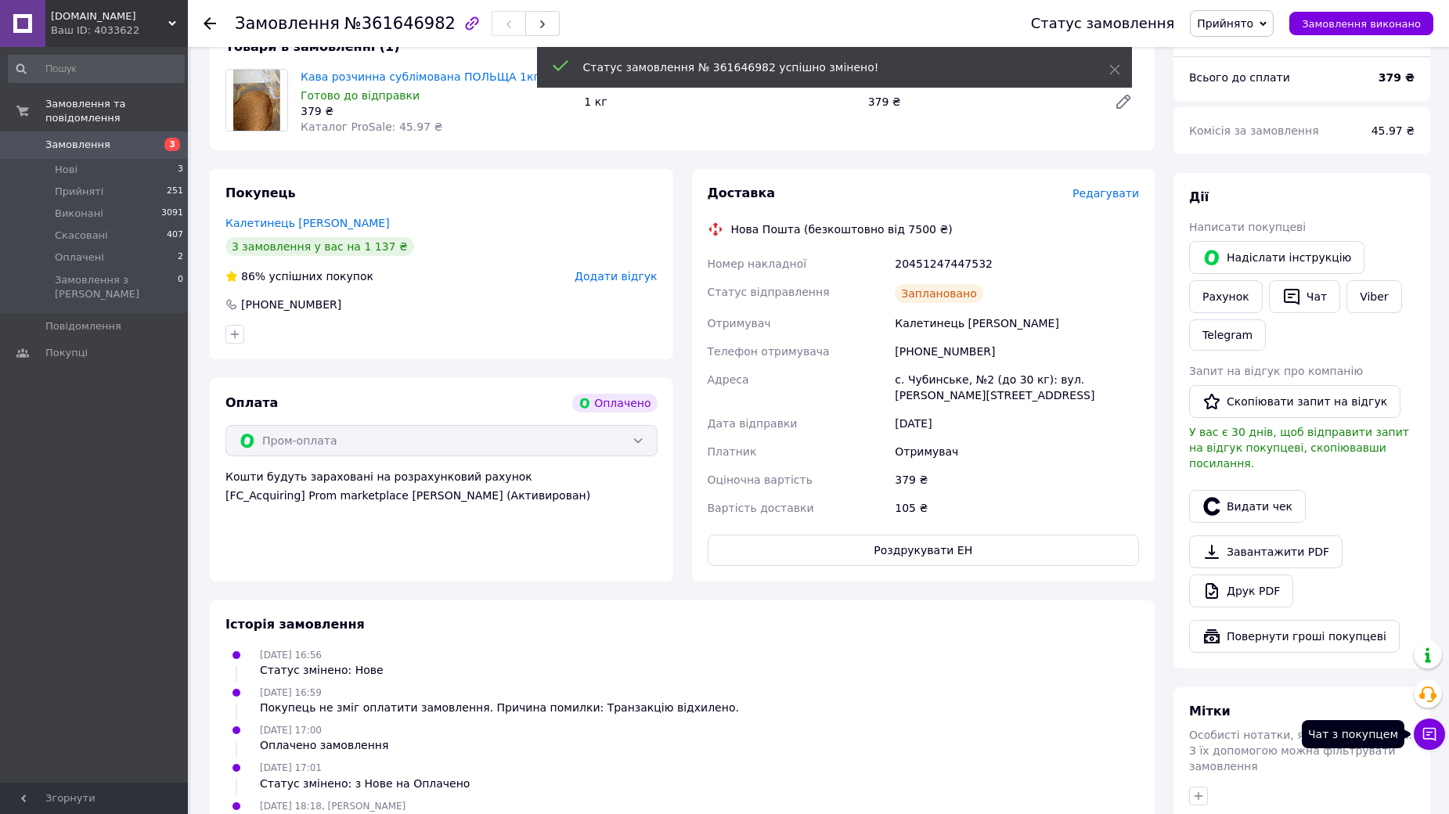
click at [1428, 734] on icon at bounding box center [1429, 734] width 13 height 13
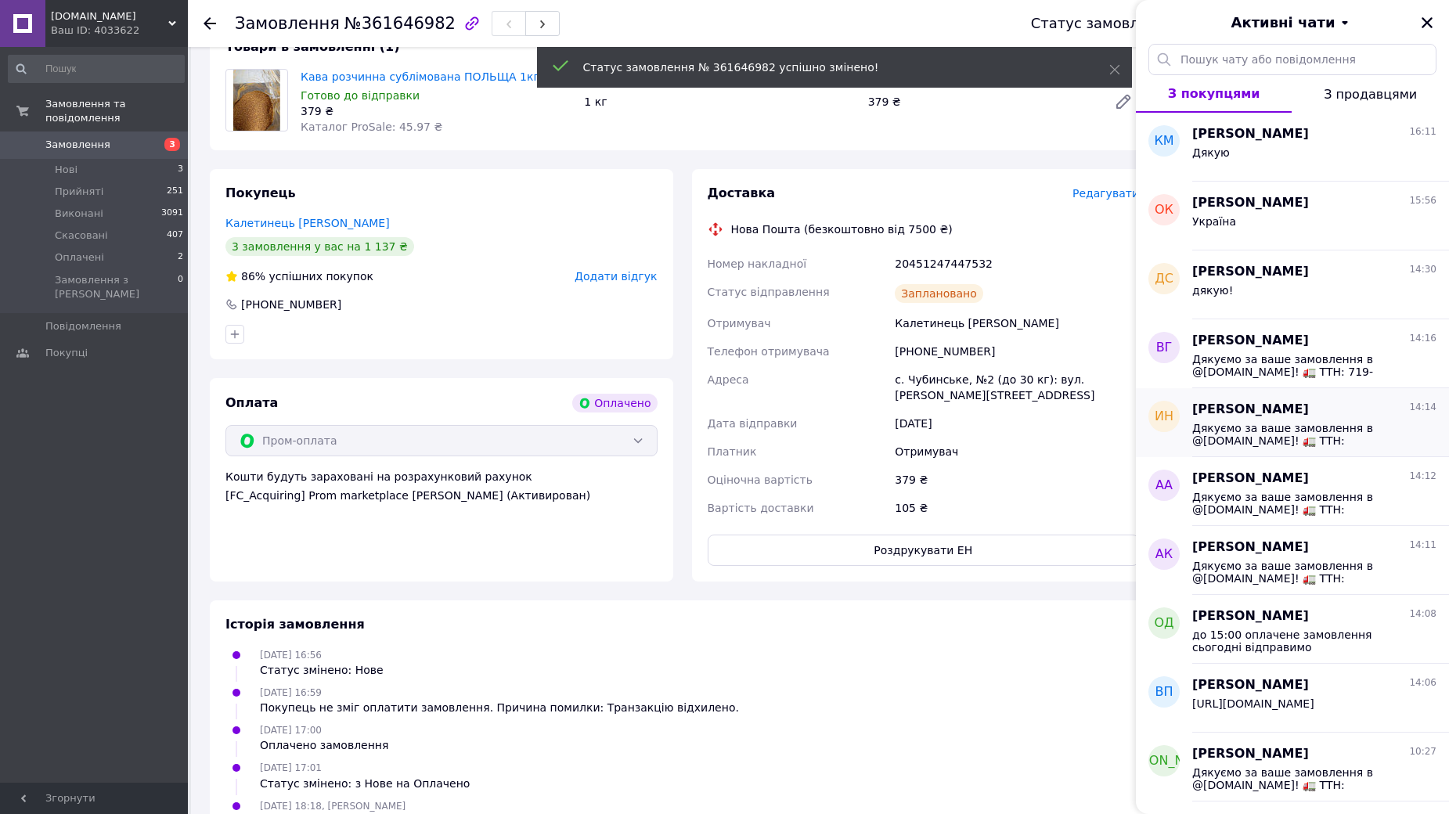
click at [1306, 437] on span "Дякуємо за ваше замовлення в @[DOMAIN_NAME]! 🚛 ТТН: 20451247155261 Ваше замовле…" at bounding box center [1303, 434] width 222 height 25
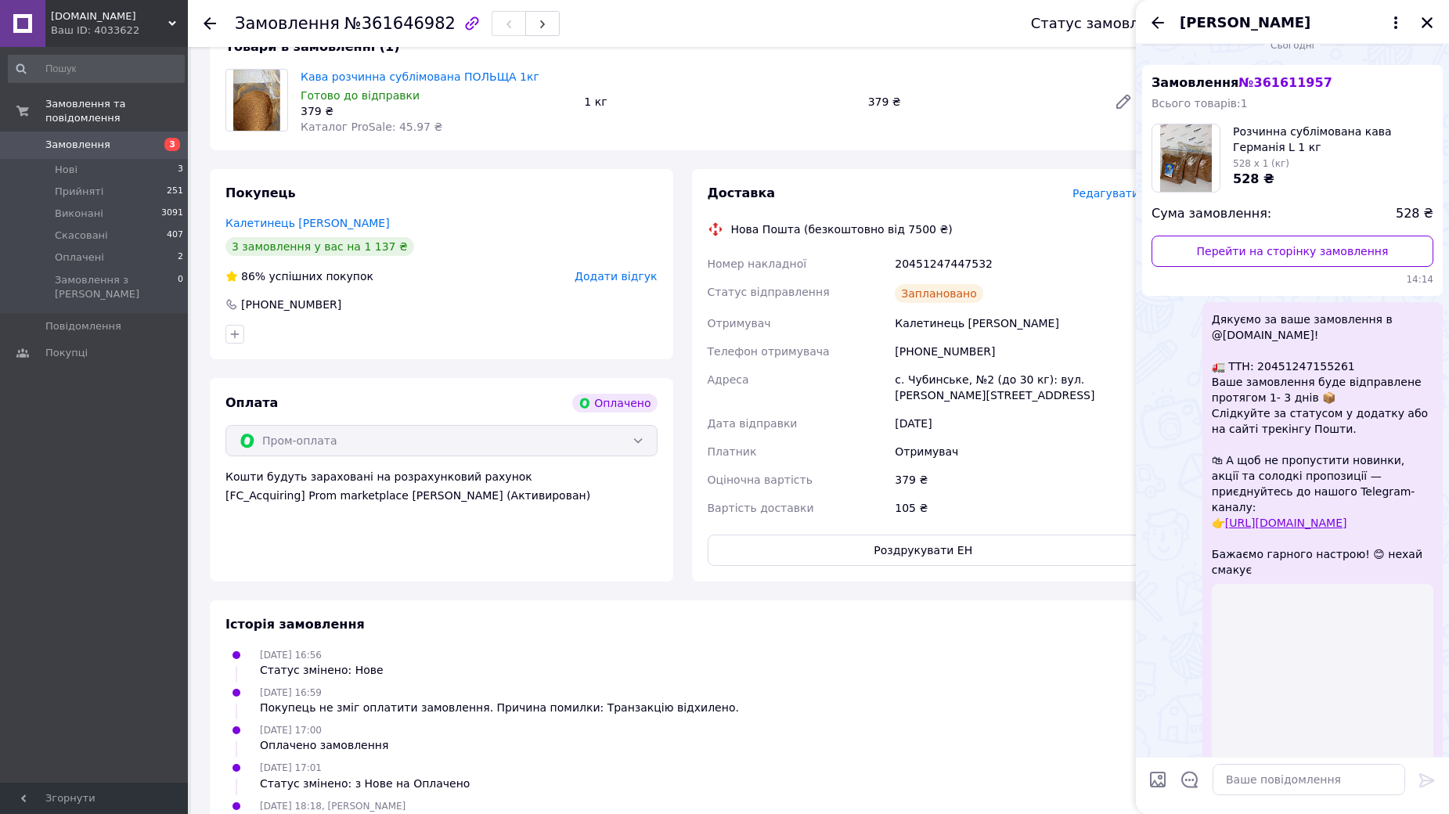
scroll to position [777, 0]
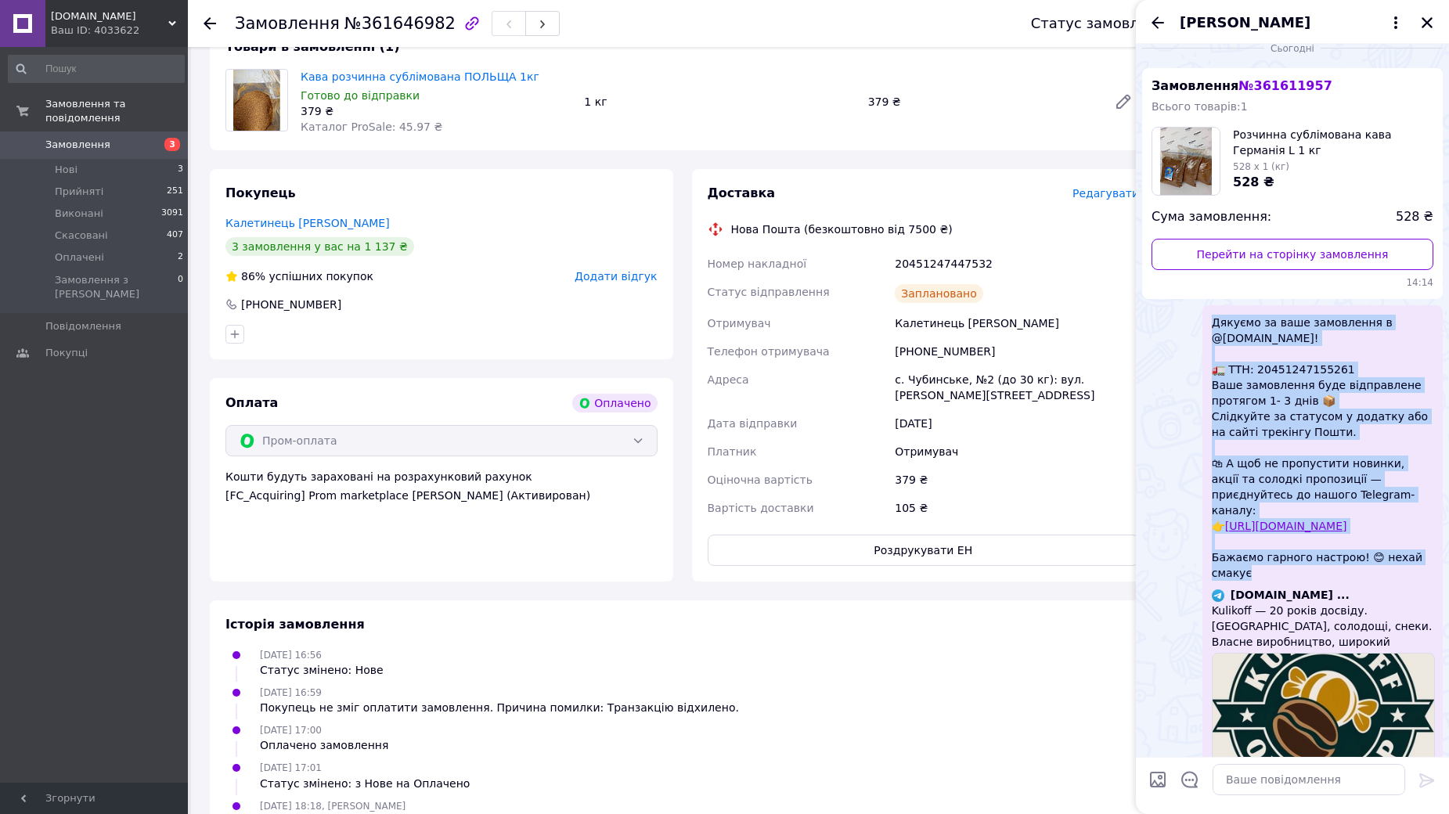
drag, startPoint x: 1209, startPoint y: 289, endPoint x: 1320, endPoint y: 531, distance: 266.1
click at [1320, 531] on div "Дякуємо за ваше замовлення в @[DOMAIN_NAME]! 🚛 ТТН: 20451247155261 Ваше замовле…" at bounding box center [1322, 551] width 240 height 492
copy span "Дякуємо за ваше замовлення в @[DOMAIN_NAME]! 🚛 ТТН: 20451247155261 Ваше замовле…"
click at [1424, 20] on icon "Закрити" at bounding box center [1426, 22] width 11 height 11
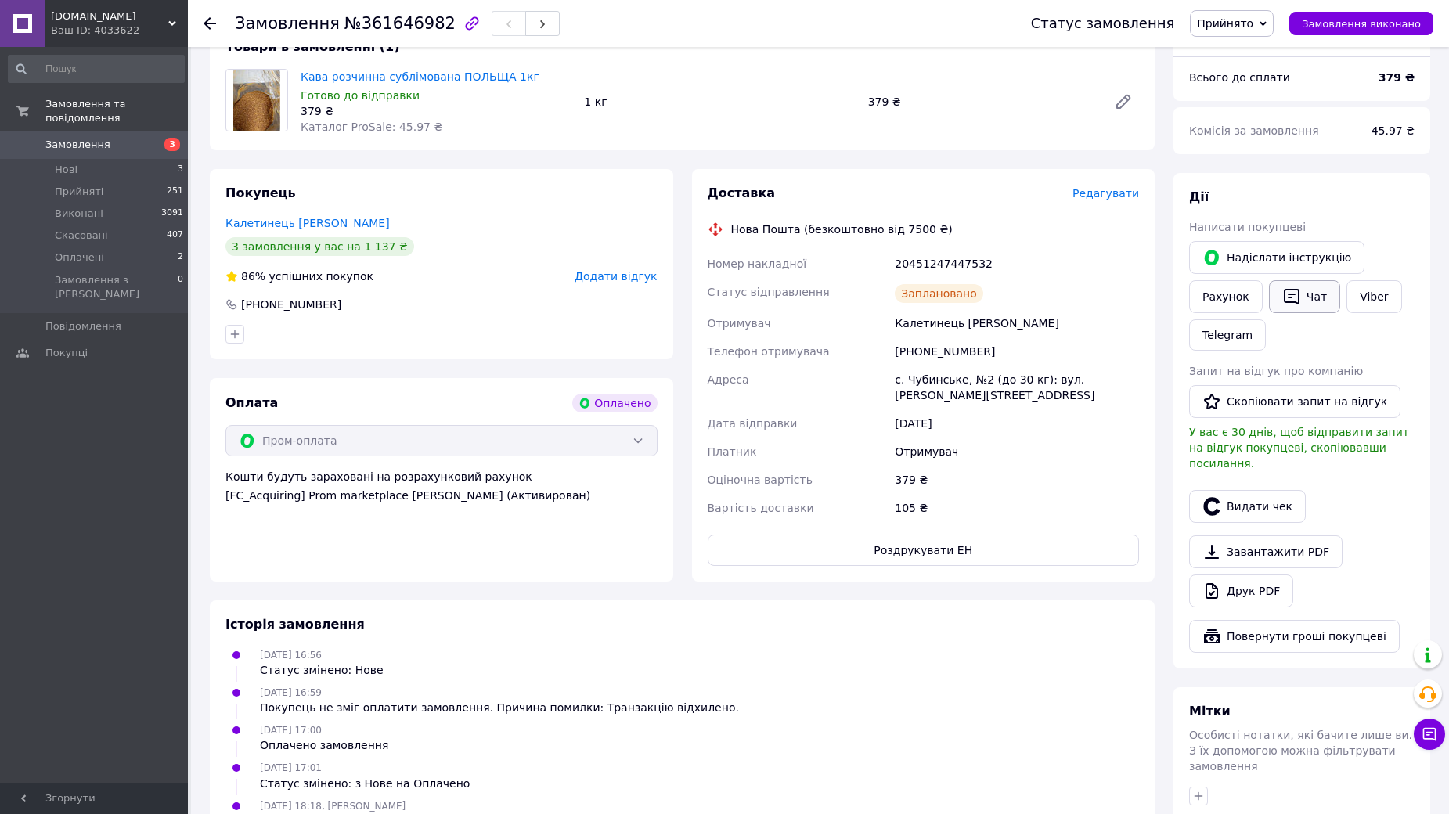
click at [1301, 280] on button "Чат" at bounding box center [1304, 296] width 71 height 33
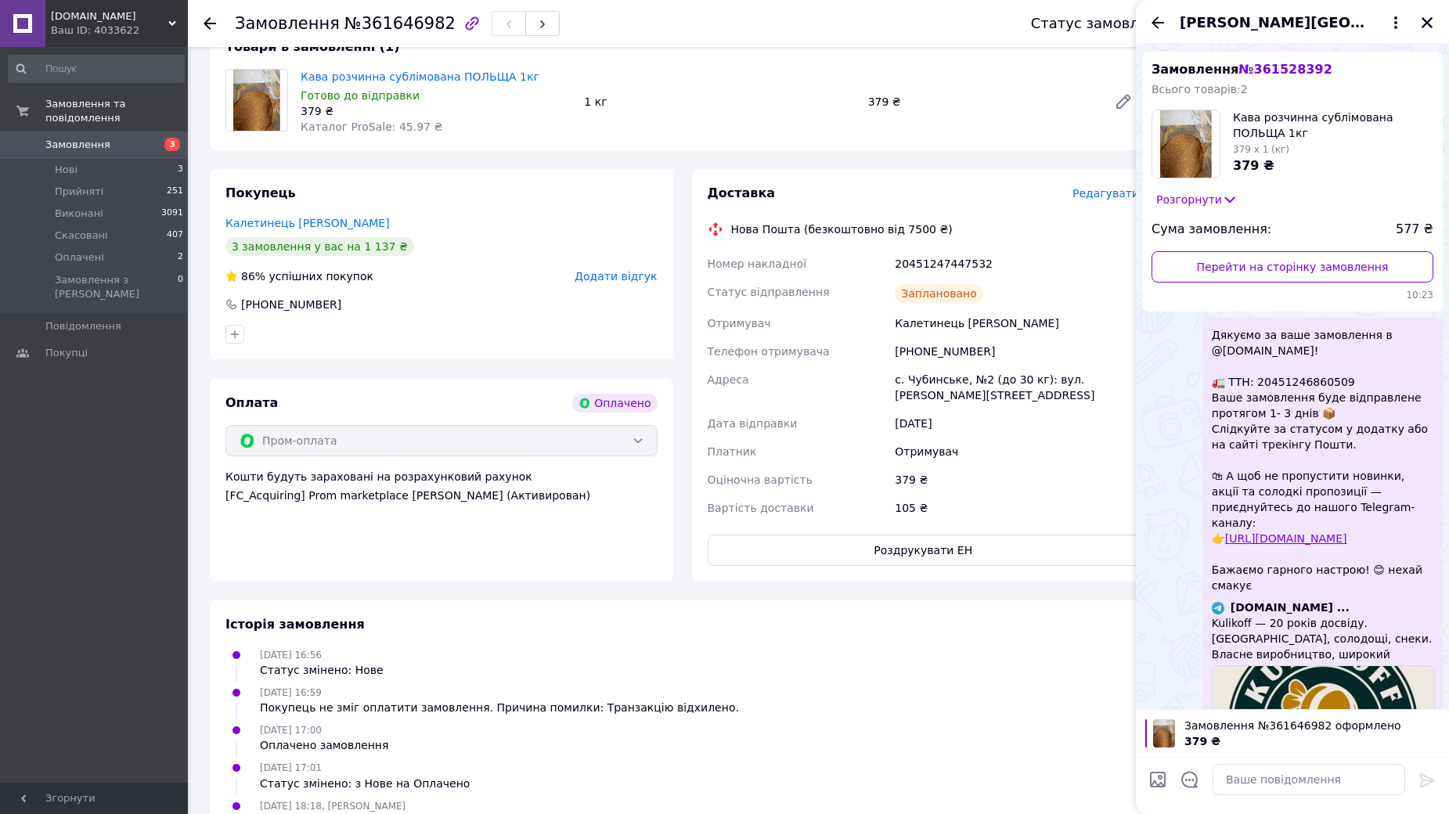
scroll to position [2572, 0]
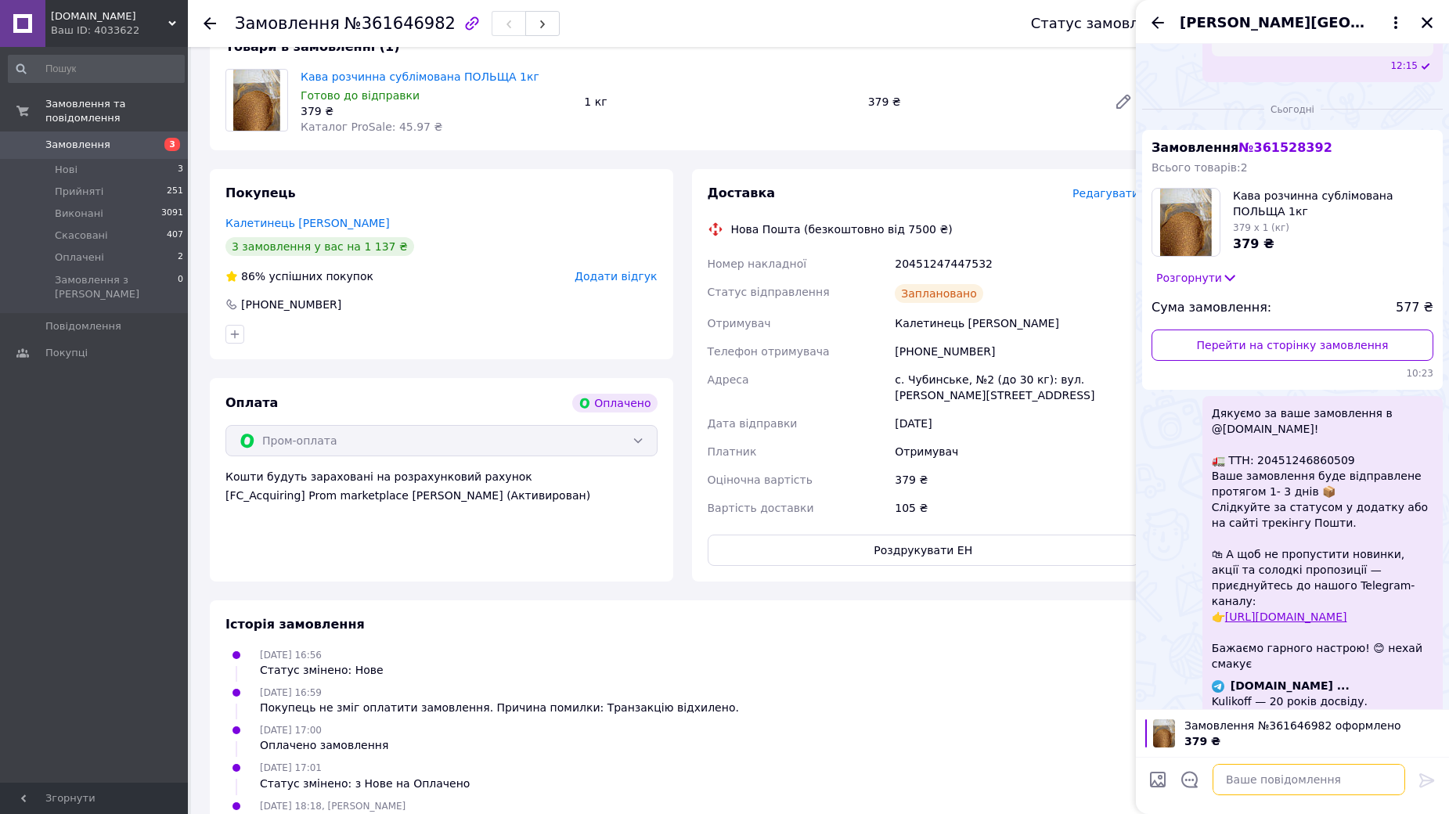
click at [1280, 783] on textarea at bounding box center [1308, 779] width 193 height 31
paste textarea "Дякуємо за ваше замовлення в @[DOMAIN_NAME]! 🚛 ТТН: 20451247155261 Ваше замовле…"
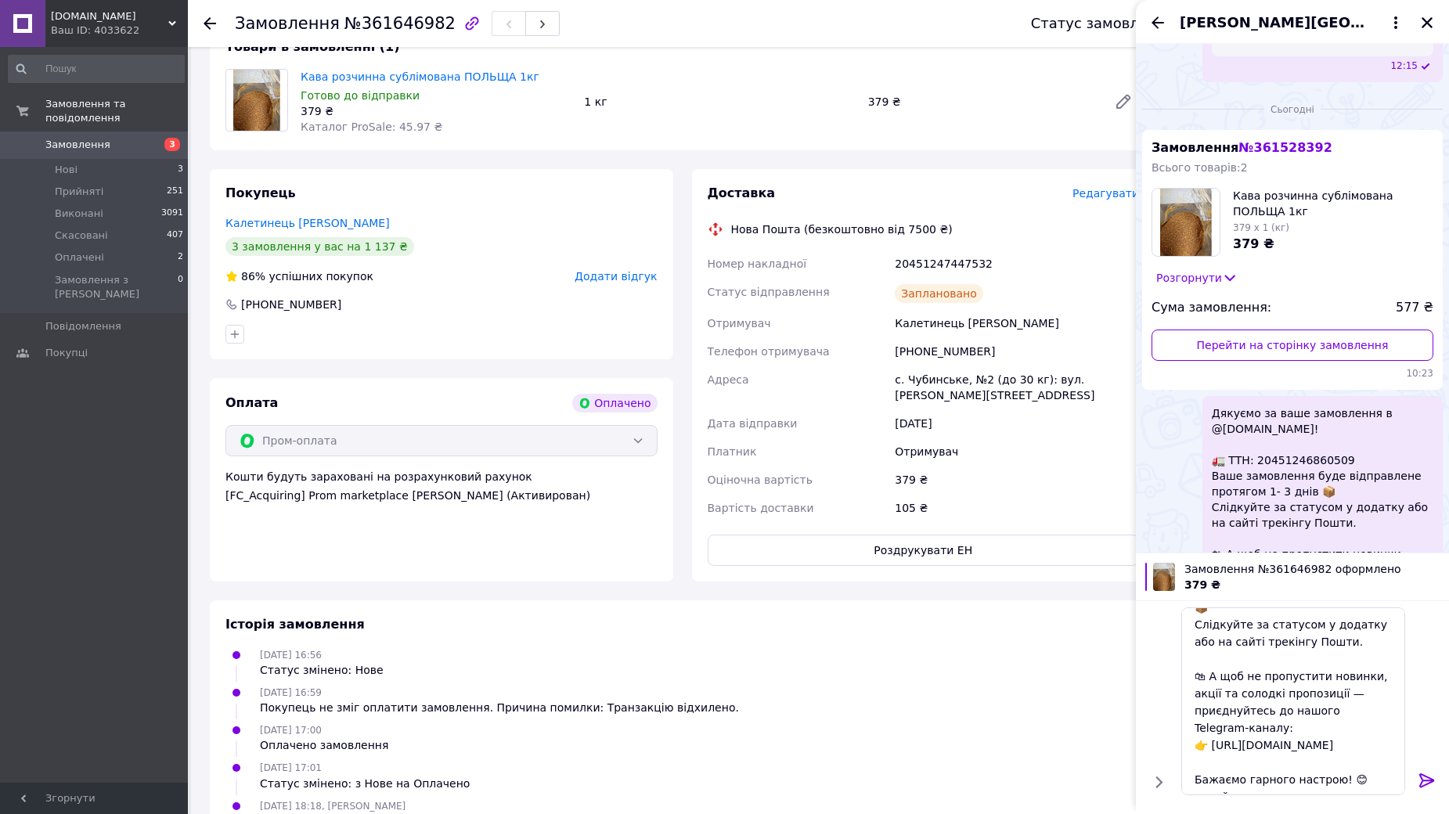
click at [952, 250] on div "20451247447532" at bounding box center [1016, 264] width 250 height 28
copy div "20451247447532"
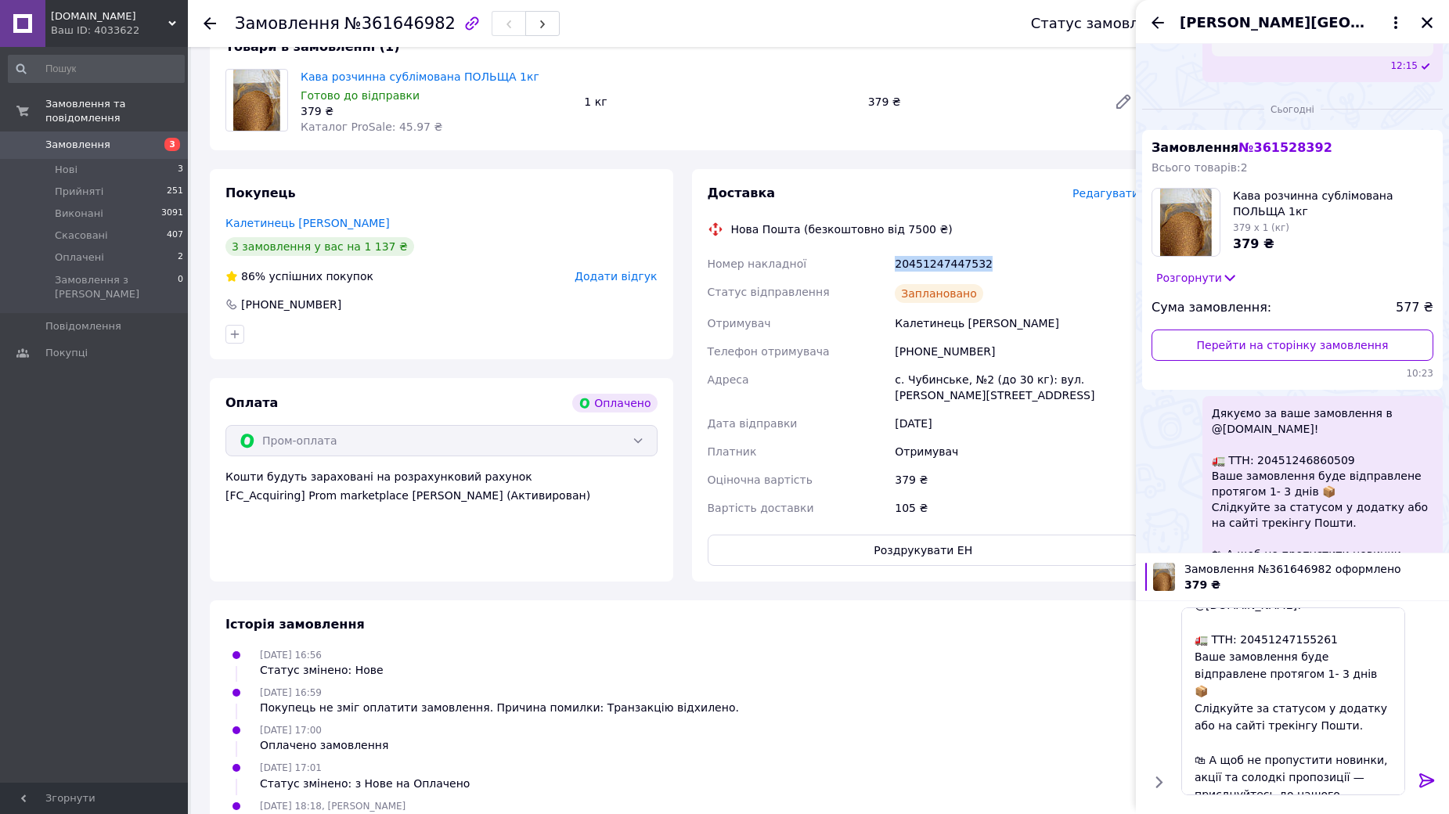
scroll to position [0, 0]
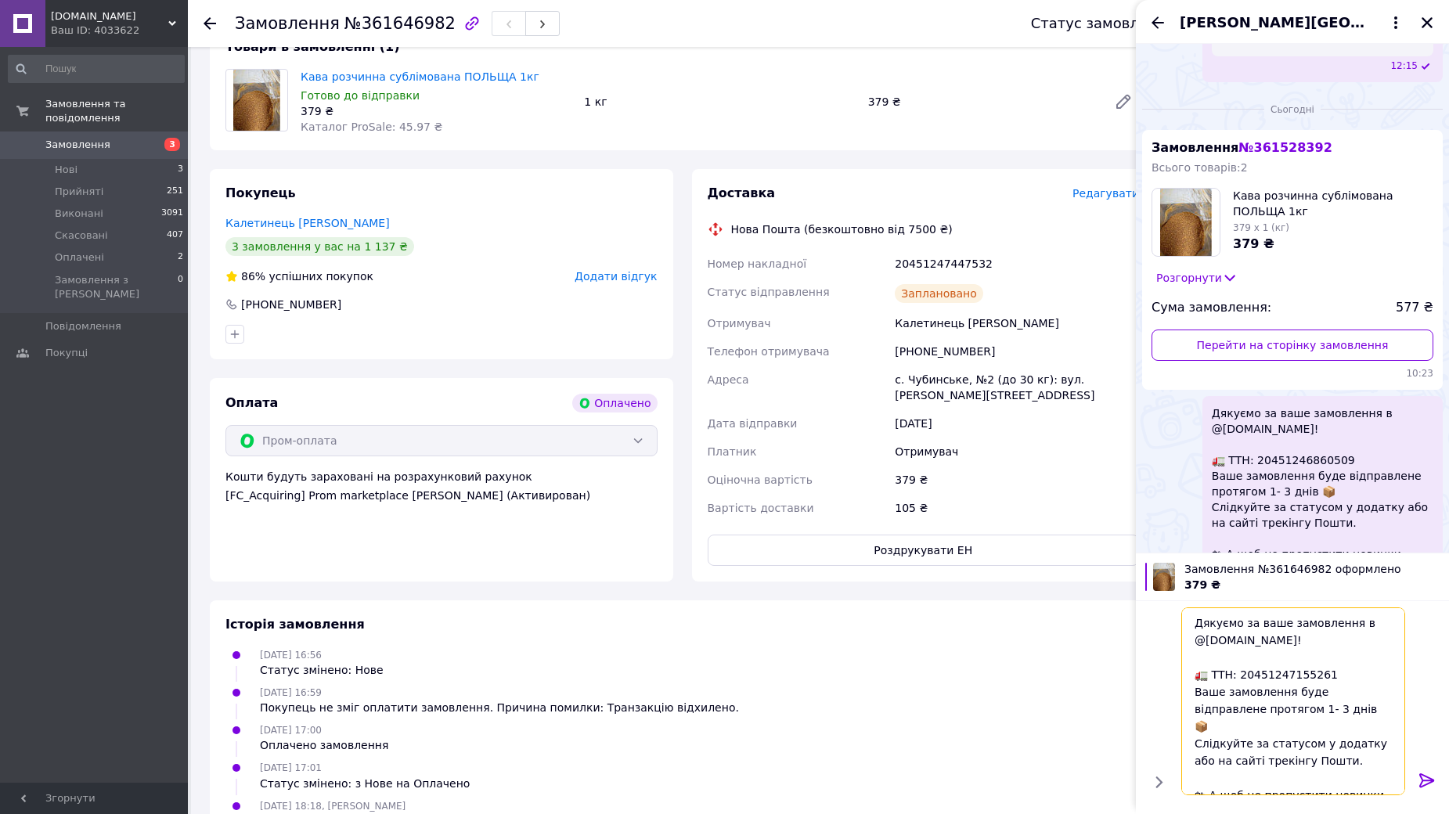
click at [1281, 671] on textarea "Дякуємо за ваше замовлення в @[DOMAIN_NAME]! 🚛 ТТН: 20451247155261 Ваше замовле…" at bounding box center [1293, 701] width 224 height 188
paste textarea "447532"
type textarea "Дякуємо за ваше замовлення в @[DOMAIN_NAME]! 🚛 ТТН: 20451247447532 Ваше замовле…"
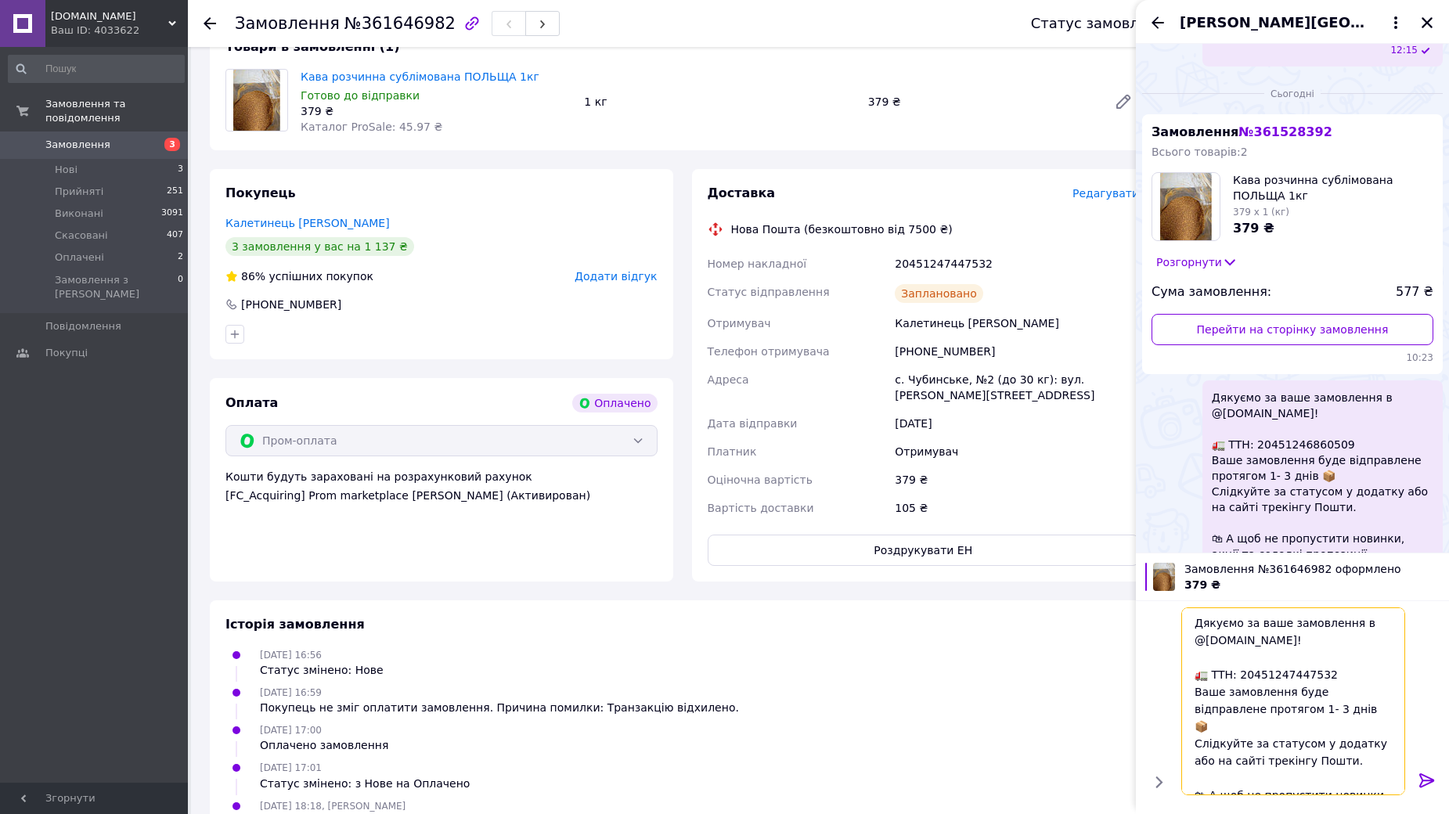
scroll to position [2494, 0]
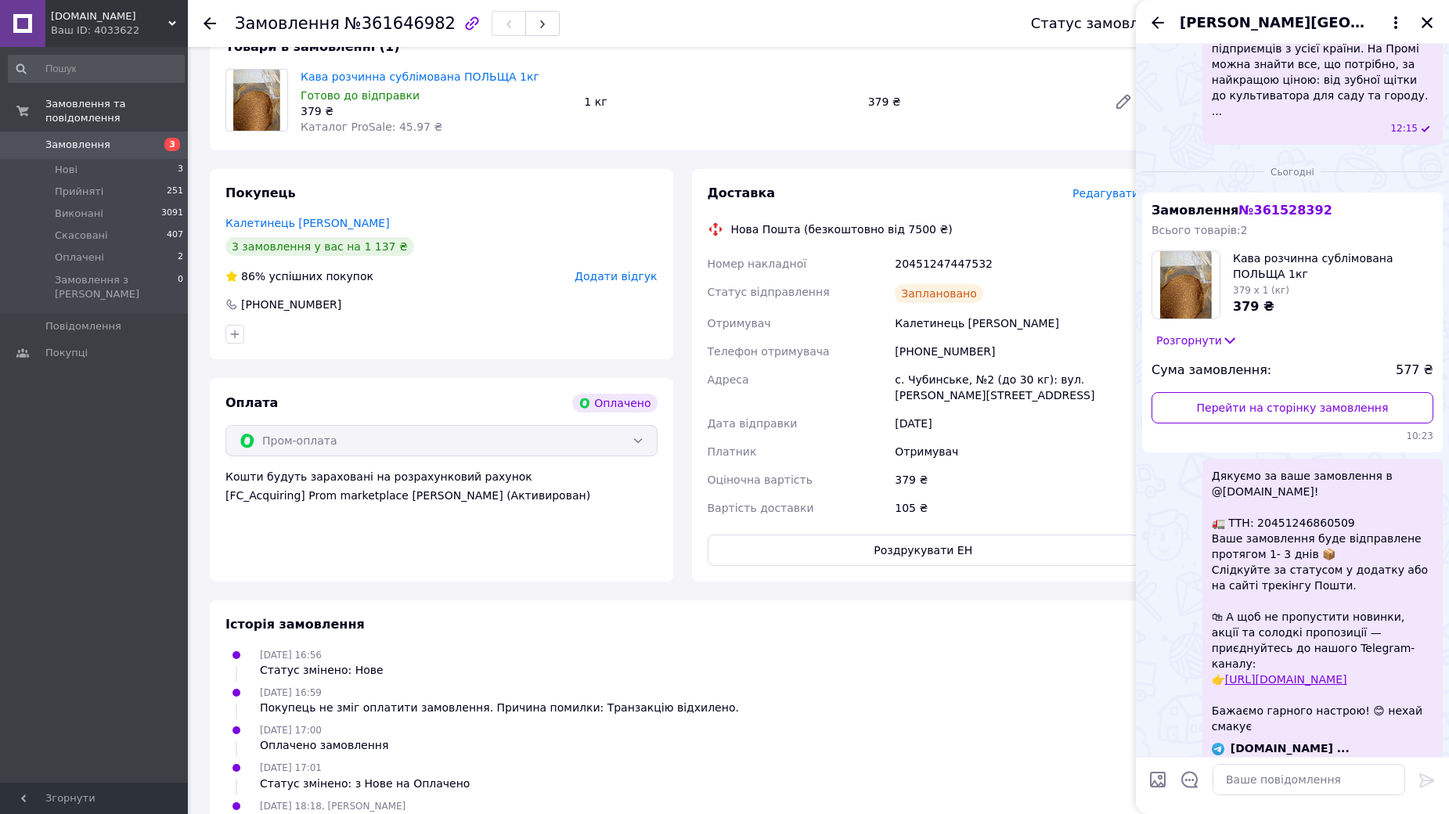
click at [1420, 12] on div "[PERSON_NAME][GEOGRAPHIC_DATA]" at bounding box center [1292, 22] width 313 height 44
click at [1431, 26] on icon "Закрити" at bounding box center [1426, 22] width 11 height 11
